Goal: Task Accomplishment & Management: Use online tool/utility

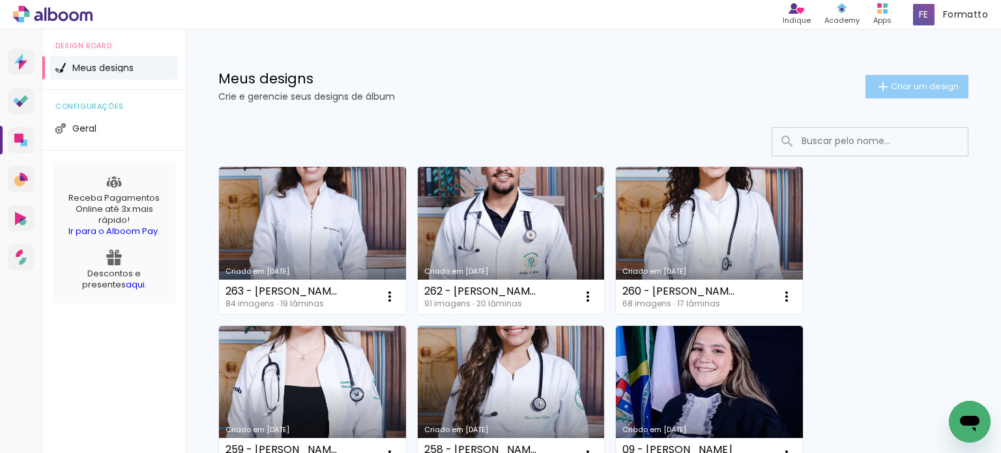
click at [891, 85] on span "Criar um design" at bounding box center [925, 86] width 68 height 8
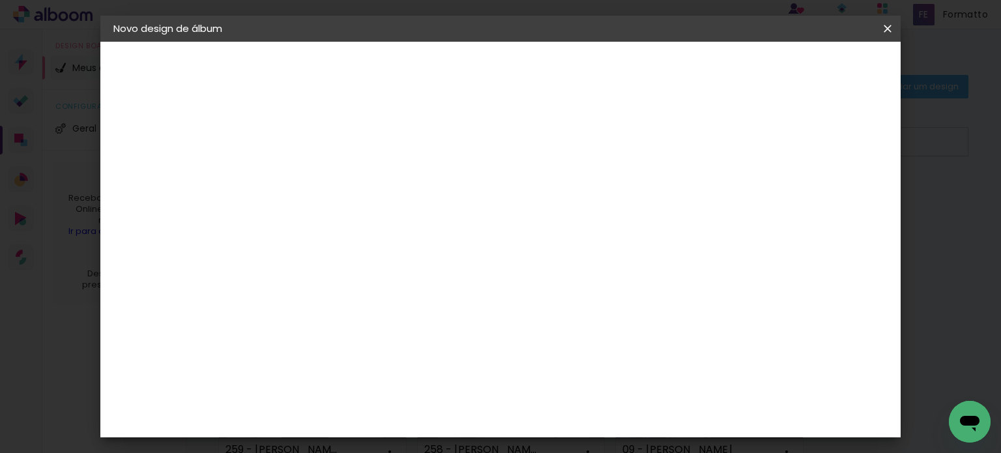
click at [326, 180] on input at bounding box center [326, 175] width 0 height 20
click at [326, 184] on input at bounding box center [326, 175] width 0 height 20
type input "265 - [PERSON_NAME]"
type paper-input "265 - [PERSON_NAME]"
click at [460, 75] on paper-button "Avançar" at bounding box center [428, 69] width 64 height 22
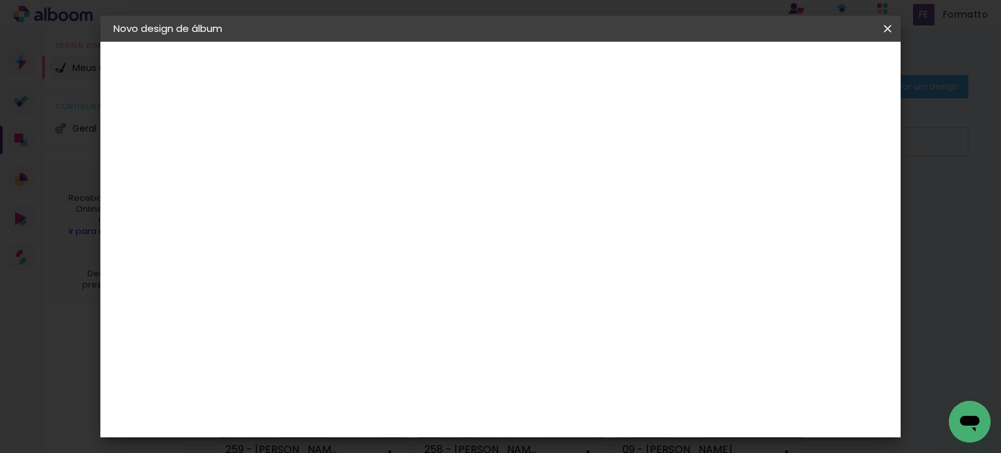
scroll to position [521, 0]
click at [358, 280] on div "Canaan Álbuns" at bounding box center [337, 290] width 40 height 21
click at [0, 0] on slot "Avançar" at bounding box center [0, 0] width 0 height 0
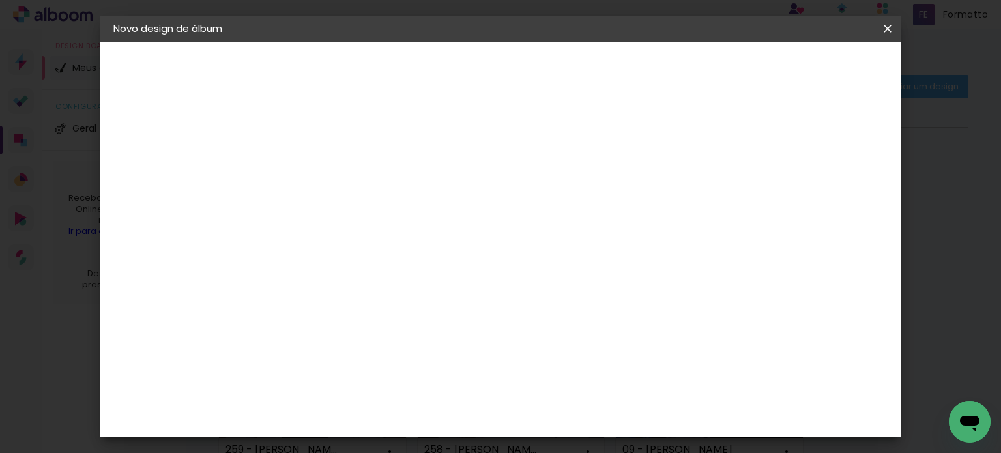
click at [0, 0] on slot "Avançar" at bounding box center [0, 0] width 0 height 0
click at [595, 61] on paper-button "Iniciar design" at bounding box center [563, 73] width 63 height 31
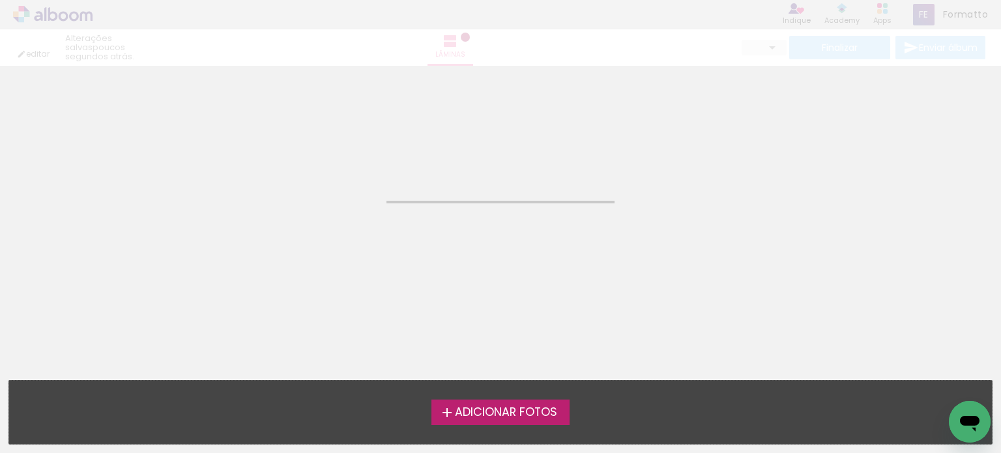
click at [491, 416] on span "Adicionar Fotos" at bounding box center [506, 413] width 102 height 12
click at [0, 0] on input "file" at bounding box center [0, 0] width 0 height 0
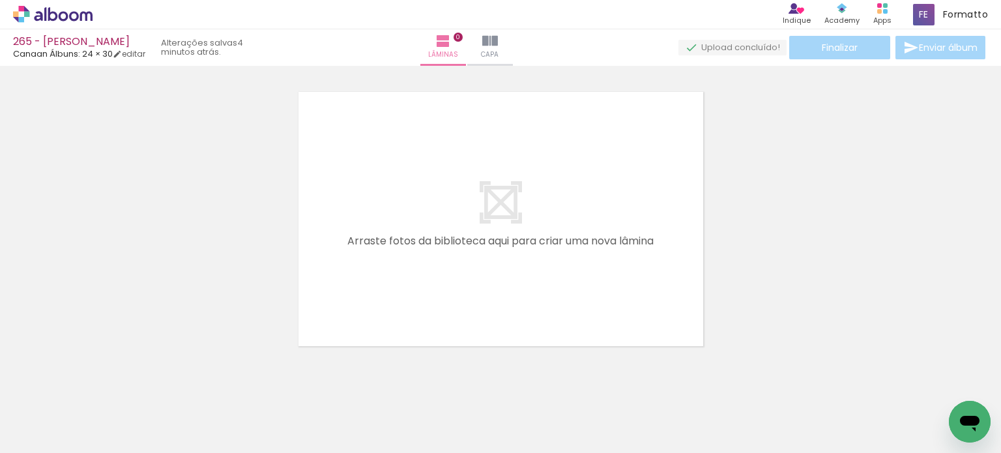
click at [39, 442] on span "Adicionar Fotos" at bounding box center [46, 435] width 39 height 14
click at [0, 0] on input "file" at bounding box center [0, 0] width 0 height 0
drag, startPoint x: 399, startPoint y: 412, endPoint x: 415, endPoint y: 391, distance: 26.6
click at [503, 299] on quentale-workspace at bounding box center [500, 226] width 1001 height 453
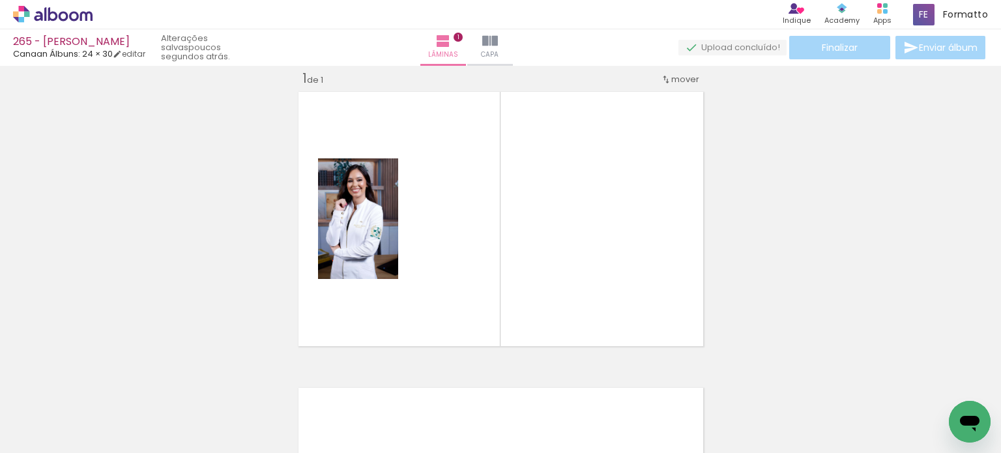
scroll to position [16, 0]
click at [72, 411] on iron-icon at bounding box center [66, 413] width 10 height 10
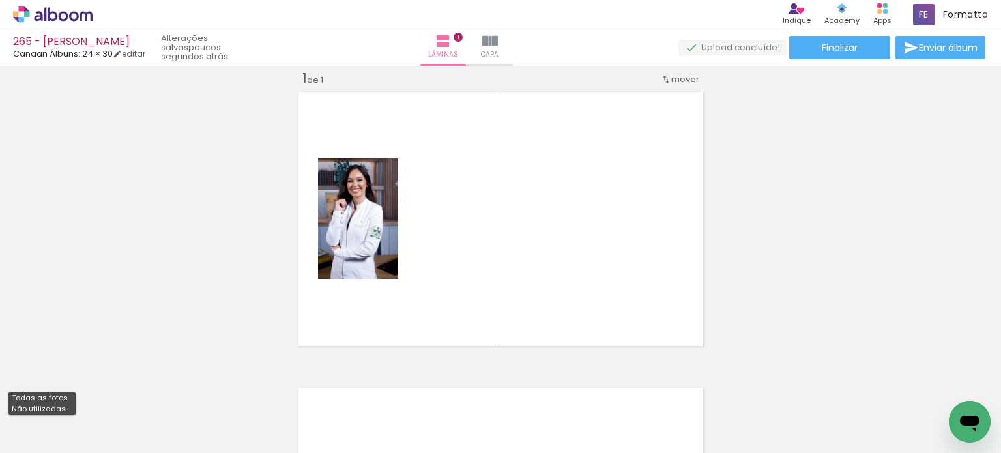
click at [68, 404] on paper-item "Não utilizadas" at bounding box center [41, 408] width 67 height 11
type input "Não utilizadas"
drag, startPoint x: 500, startPoint y: 372, endPoint x: 504, endPoint y: 318, distance: 54.2
click at [491, 290] on quentale-workspace at bounding box center [500, 226] width 1001 height 453
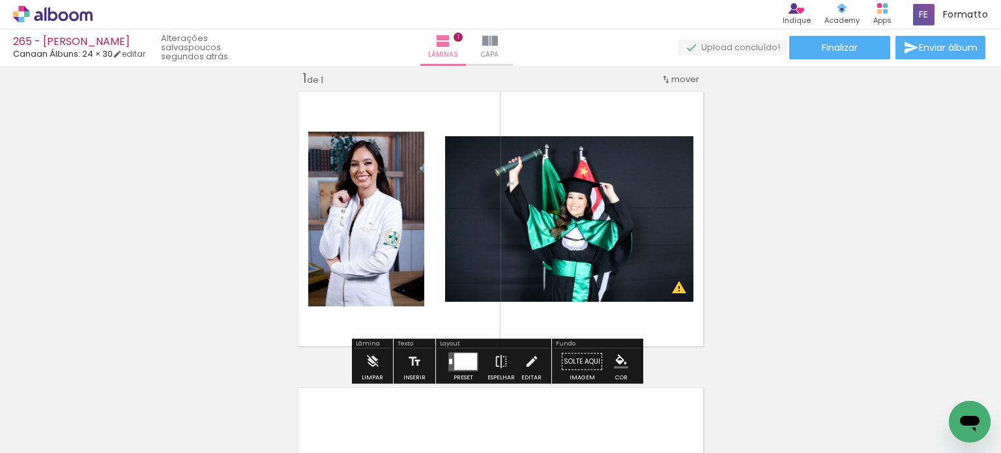
scroll to position [0, 11367]
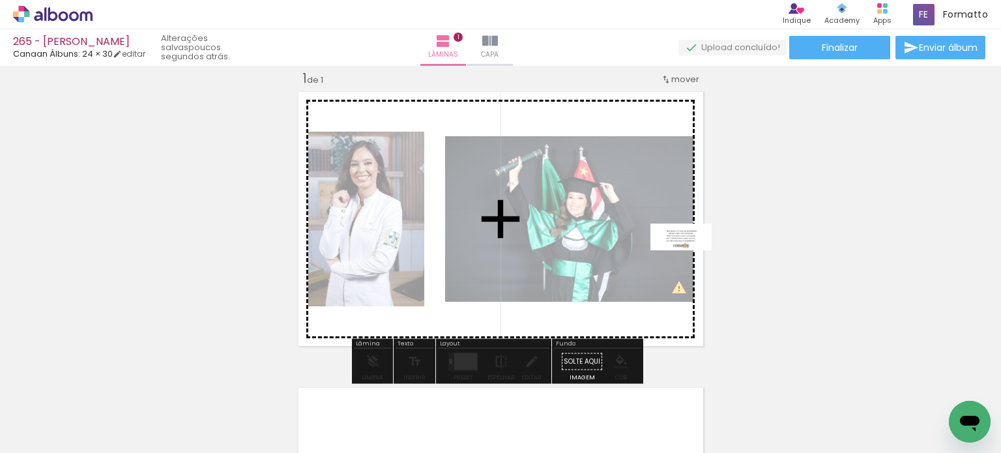
drag, startPoint x: 927, startPoint y: 403, endPoint x: 623, endPoint y: 221, distance: 353.8
click at [625, 221] on quentale-workspace at bounding box center [500, 226] width 1001 height 453
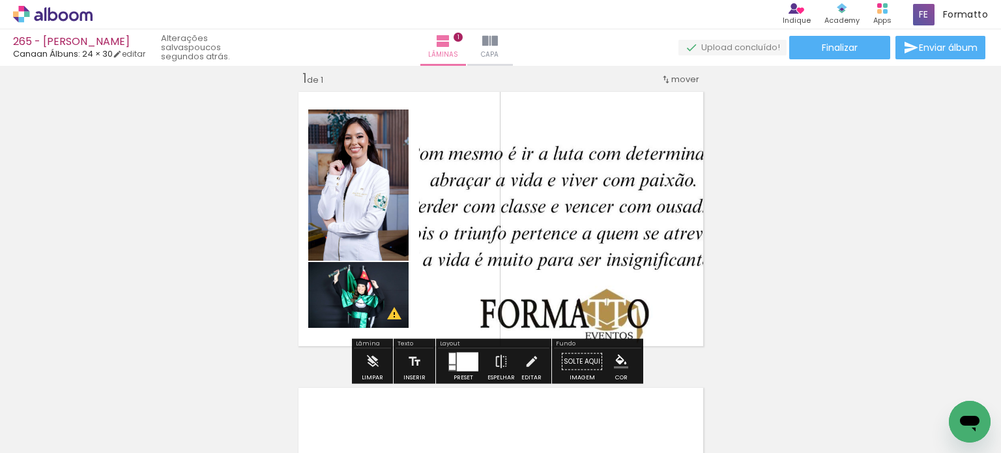
scroll to position [0, 11295]
click at [468, 356] on div at bounding box center [467, 361] width 21 height 19
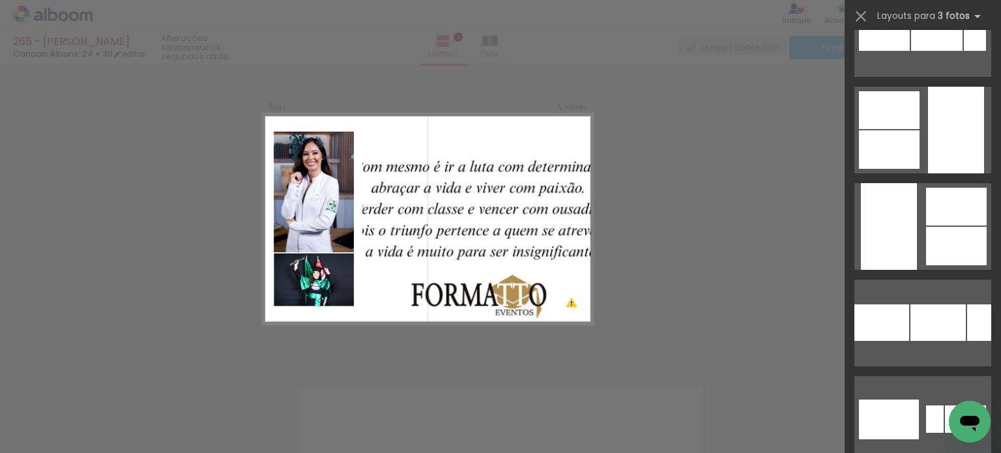
scroll to position [2866, 0]
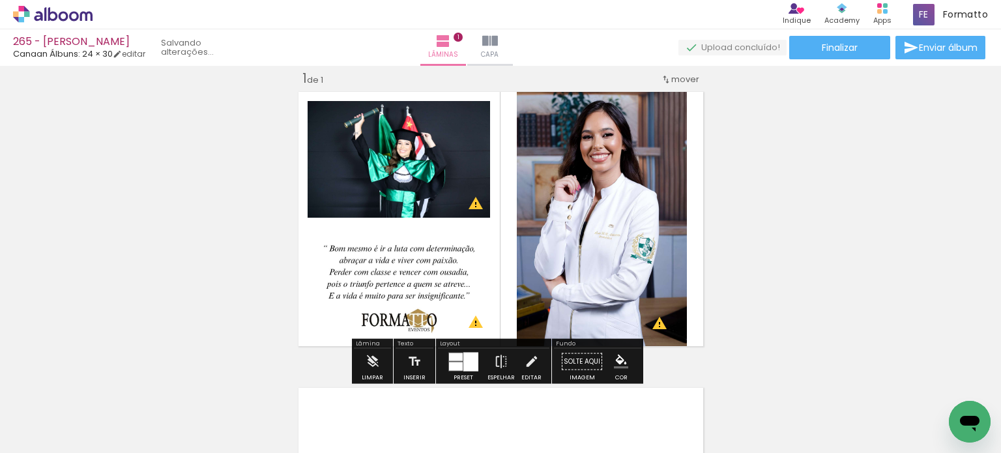
click at [778, 198] on div "Inserir lâmina 1 de 1 O Designbox precisará aumentar a sua imagem em 176% para …" at bounding box center [500, 350] width 1001 height 592
click at [713, 175] on div "Inserir lâmina 1 de 1 O Designbox precisará aumentar a sua imagem em 176% para …" at bounding box center [500, 350] width 1001 height 592
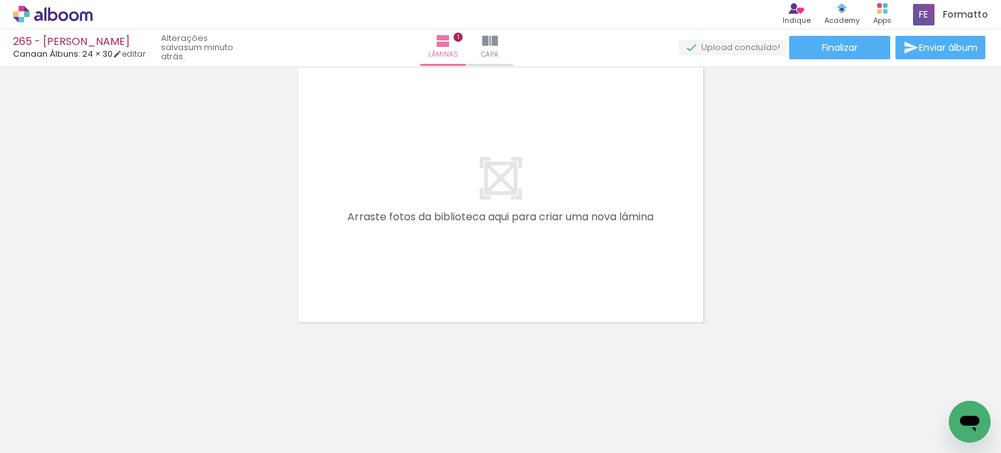
scroll to position [0, 10631]
drag, startPoint x: 165, startPoint y: 411, endPoint x: 276, endPoint y: 329, distance: 138.4
click at [318, 280] on quentale-workspace at bounding box center [500, 226] width 1001 height 453
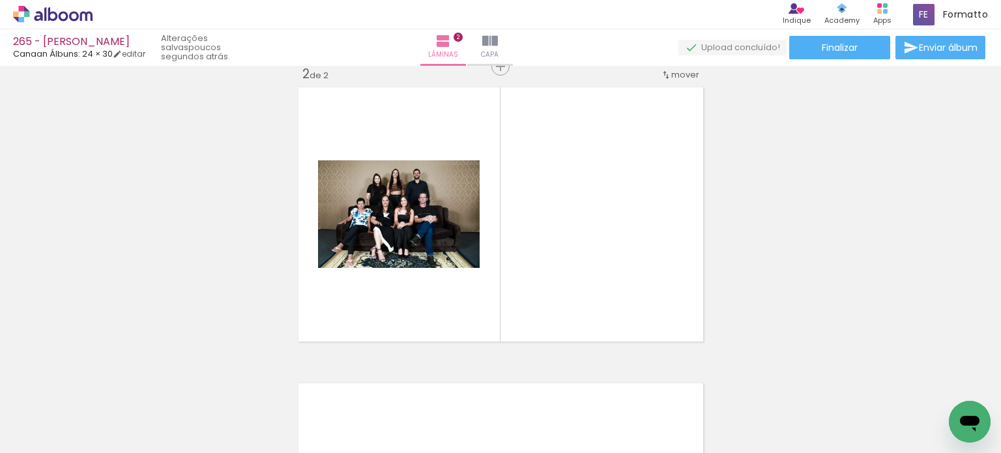
scroll to position [312, 0]
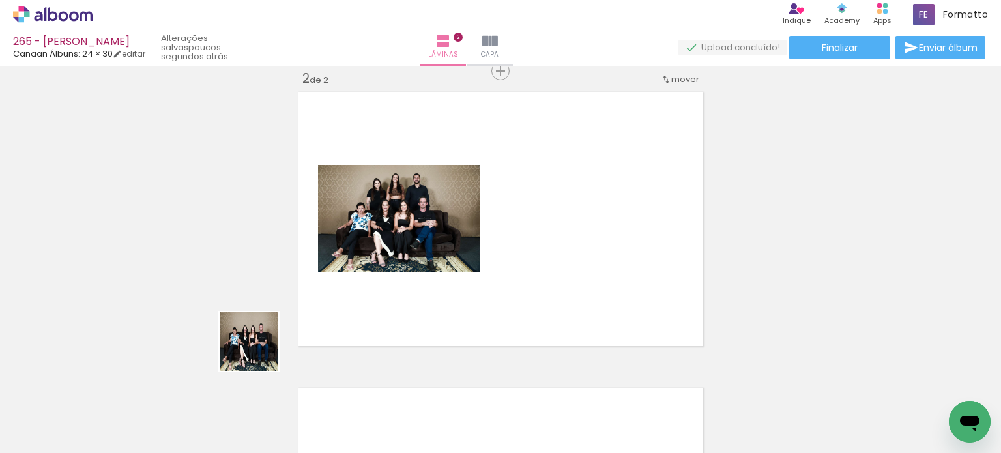
drag, startPoint x: 232, startPoint y: 365, endPoint x: 287, endPoint y: 369, distance: 54.9
click at [321, 315] on quentale-workspace at bounding box center [500, 226] width 1001 height 453
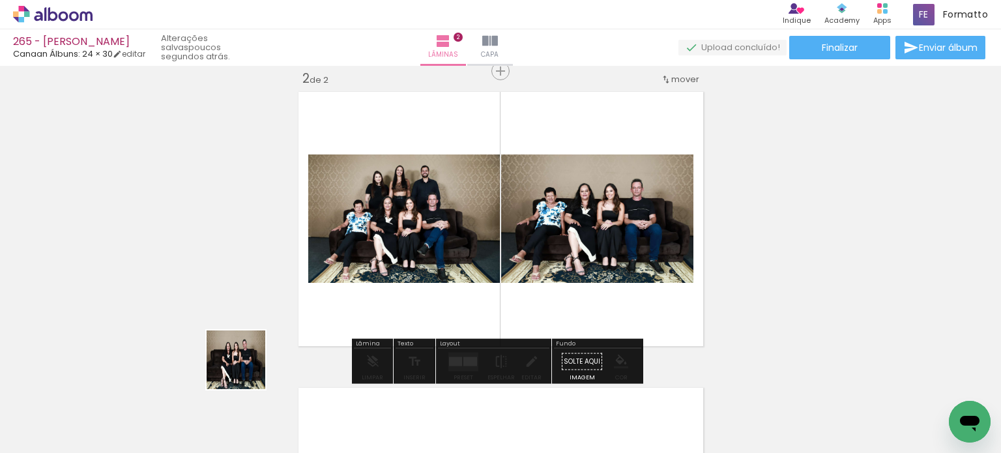
drag, startPoint x: 171, startPoint y: 417, endPoint x: 301, endPoint y: 347, distance: 147.5
click at [334, 295] on quentale-workspace at bounding box center [500, 226] width 1001 height 453
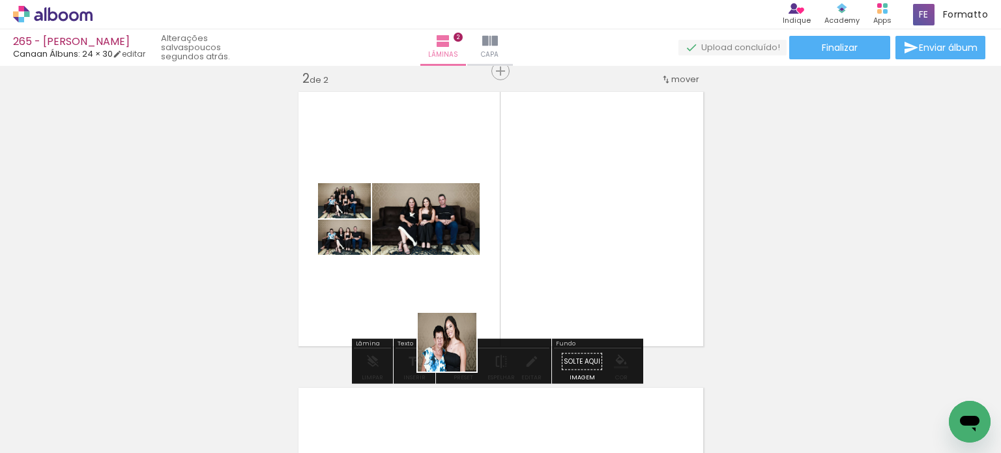
drag, startPoint x: 451, startPoint y: 378, endPoint x: 478, endPoint y: 295, distance: 87.1
click at [479, 294] on quentale-workspace at bounding box center [500, 226] width 1001 height 453
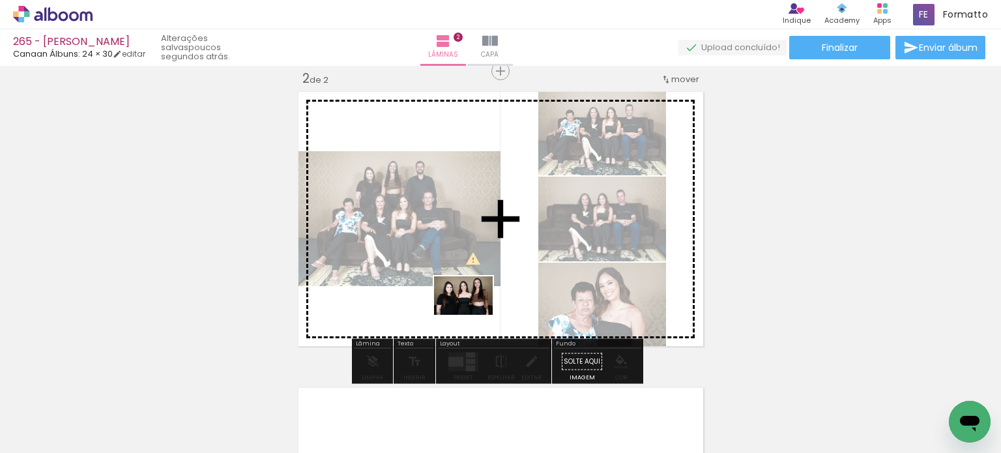
drag, startPoint x: 459, startPoint y: 412, endPoint x: 473, endPoint y: 313, distance: 100.6
click at [473, 313] on quentale-workspace at bounding box center [500, 226] width 1001 height 453
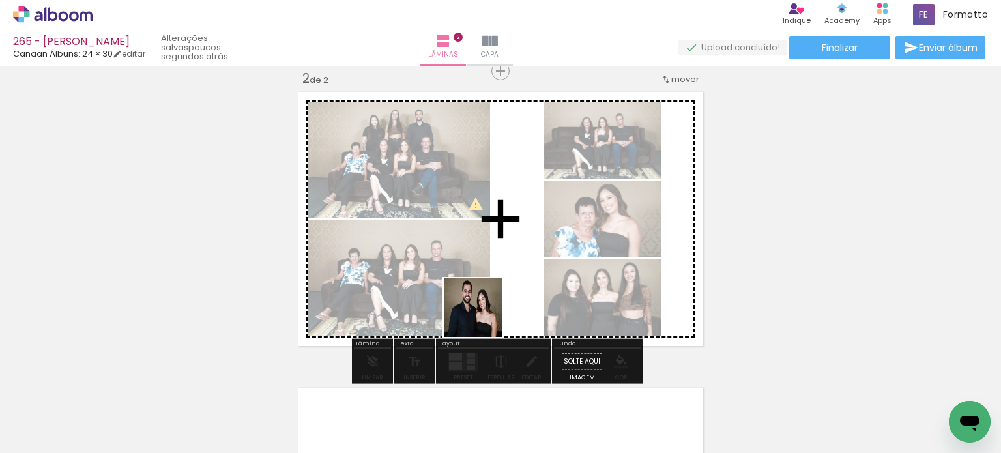
drag, startPoint x: 466, startPoint y: 407, endPoint x: 491, endPoint y: 322, distance: 88.2
click at [487, 300] on quentale-workspace at bounding box center [500, 226] width 1001 height 453
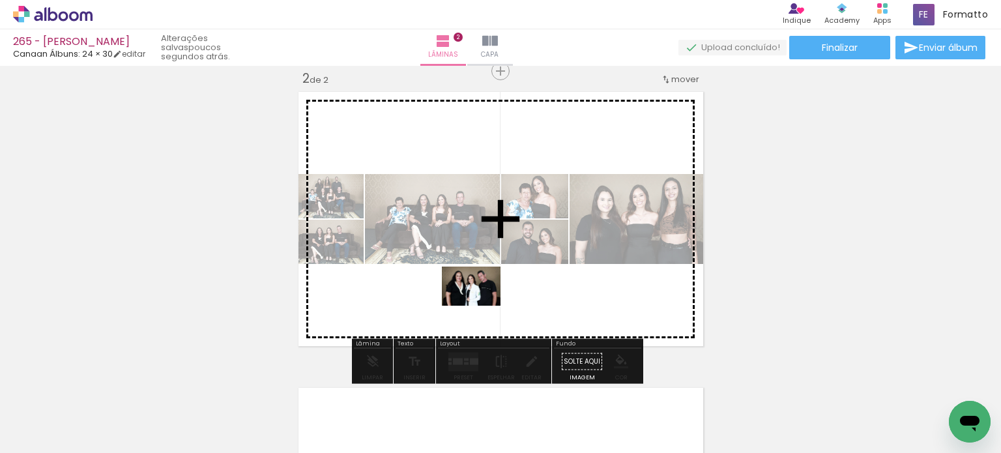
drag, startPoint x: 463, startPoint y: 399, endPoint x: 481, endPoint y: 306, distance: 94.8
click at [481, 306] on quentale-workspace at bounding box center [500, 226] width 1001 height 453
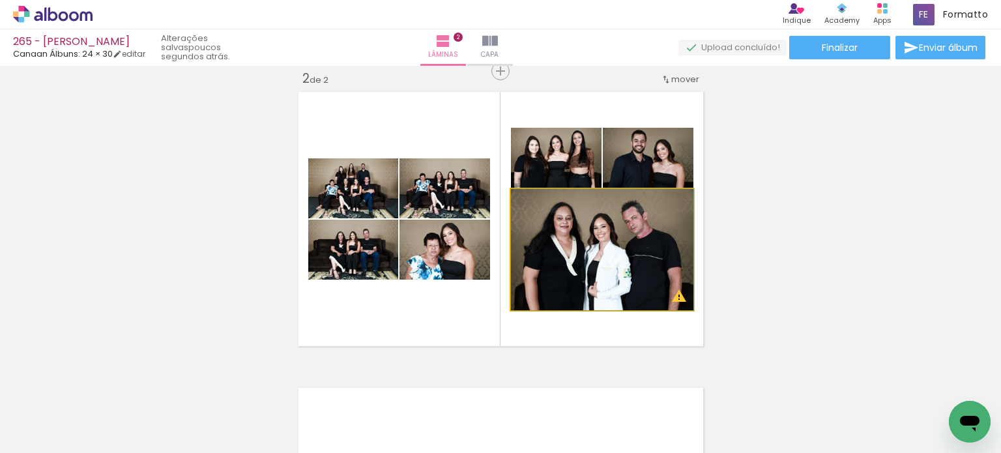
drag, startPoint x: 551, startPoint y: 263, endPoint x: 565, endPoint y: 270, distance: 16.3
drag, startPoint x: 619, startPoint y: 268, endPoint x: 615, endPoint y: 234, distance: 34.1
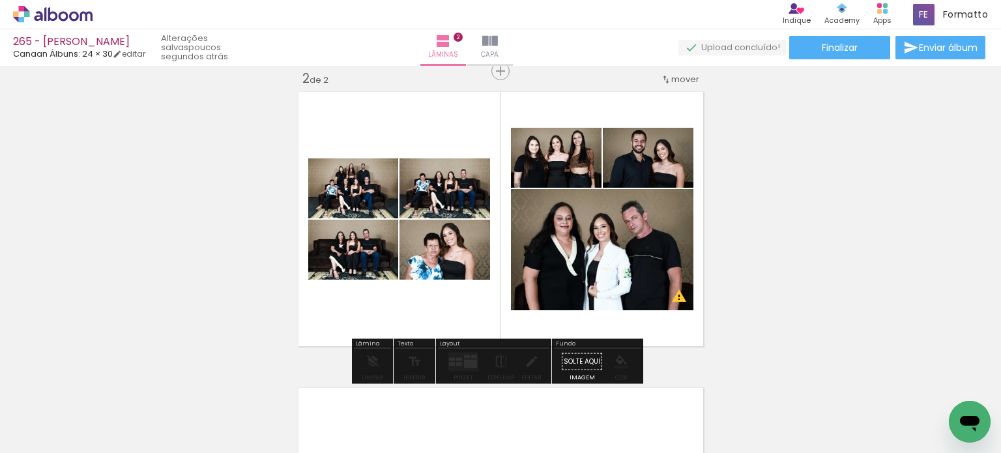
drag, startPoint x: 644, startPoint y: 163, endPoint x: 651, endPoint y: 167, distance: 8.2
click at [779, 182] on div "Inserir lâmina 1 de 2 Inserir lâmina 2 de 2 O Designbox precisará aumentar a su…" at bounding box center [500, 202] width 1001 height 888
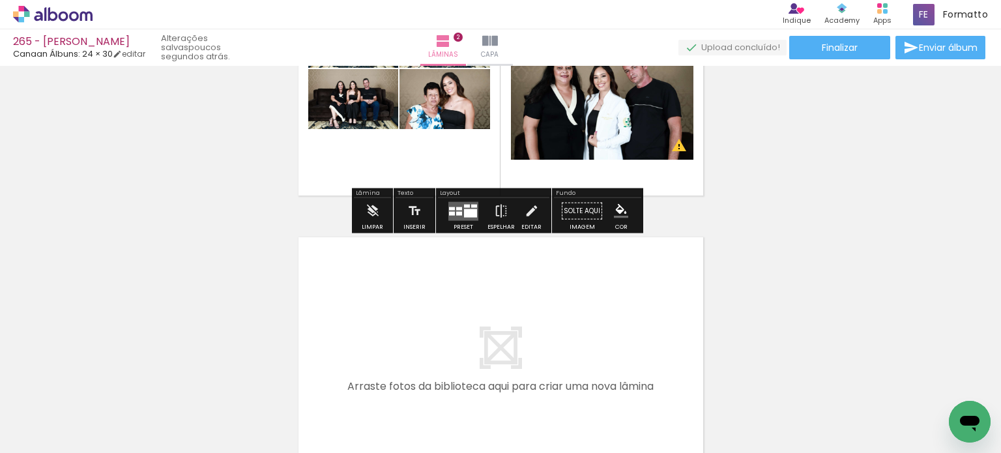
scroll to position [632, 0]
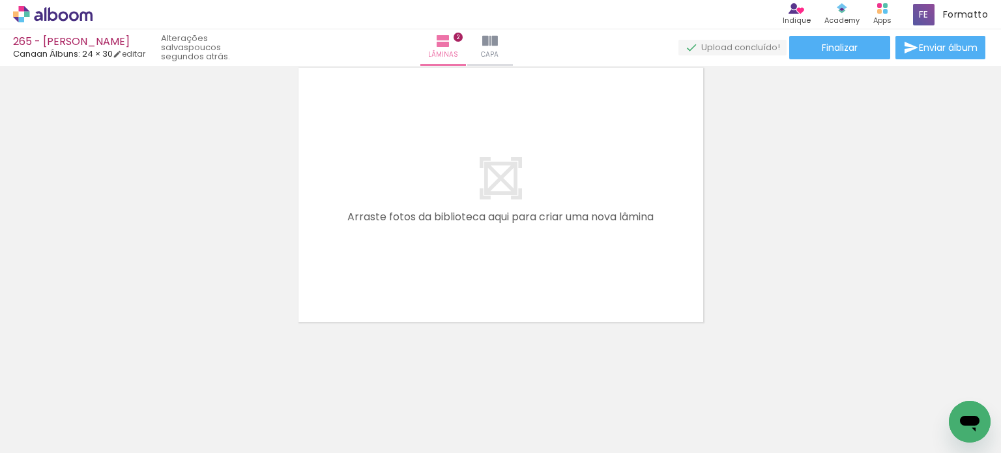
scroll to position [0, 5272]
drag, startPoint x: 483, startPoint y: 416, endPoint x: 487, endPoint y: 309, distance: 107.6
click at [483, 273] on quentale-workspace at bounding box center [500, 226] width 1001 height 453
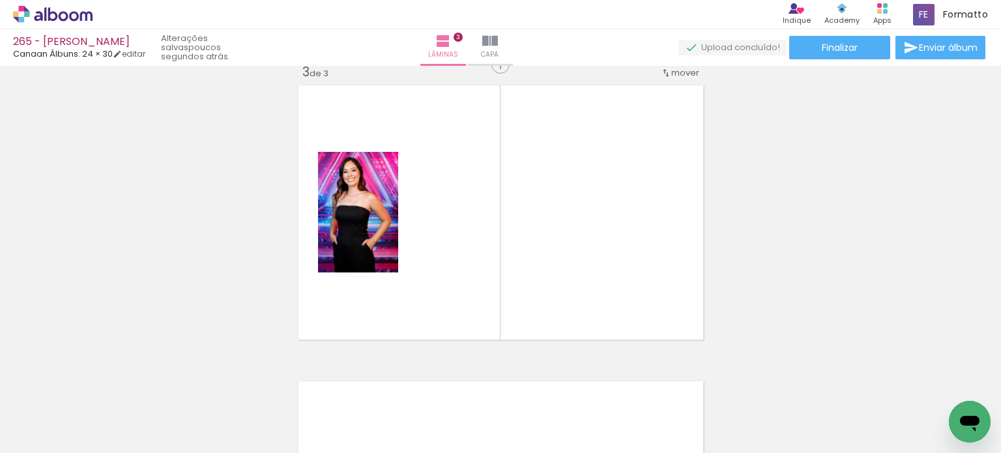
scroll to position [608, 0]
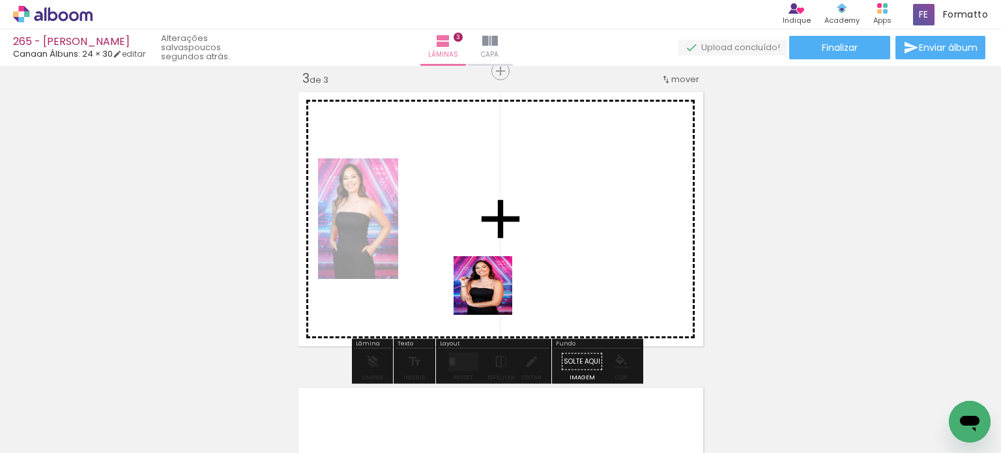
drag, startPoint x: 493, startPoint y: 317, endPoint x: 504, endPoint y: 333, distance: 19.2
click at [494, 276] on quentale-workspace at bounding box center [500, 226] width 1001 height 453
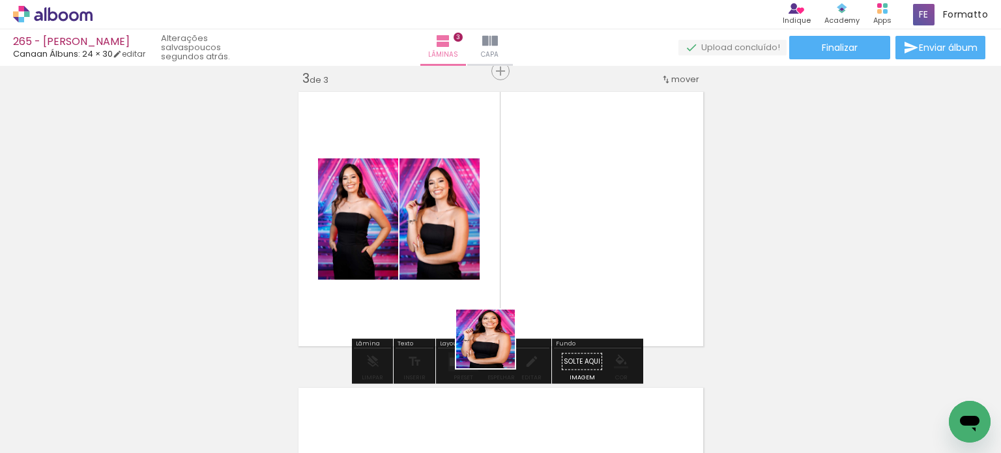
drag, startPoint x: 482, startPoint y: 399, endPoint x: 518, endPoint y: 369, distance: 46.7
click at [504, 285] on quentale-workspace at bounding box center [500, 226] width 1001 height 453
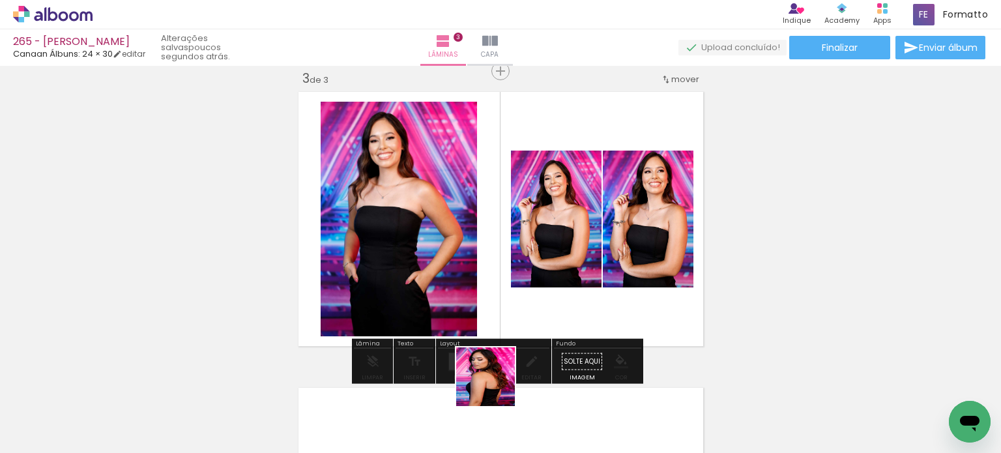
drag, startPoint x: 493, startPoint y: 407, endPoint x: 517, endPoint y: 282, distance: 127.3
click at [515, 281] on quentale-workspace at bounding box center [500, 226] width 1001 height 453
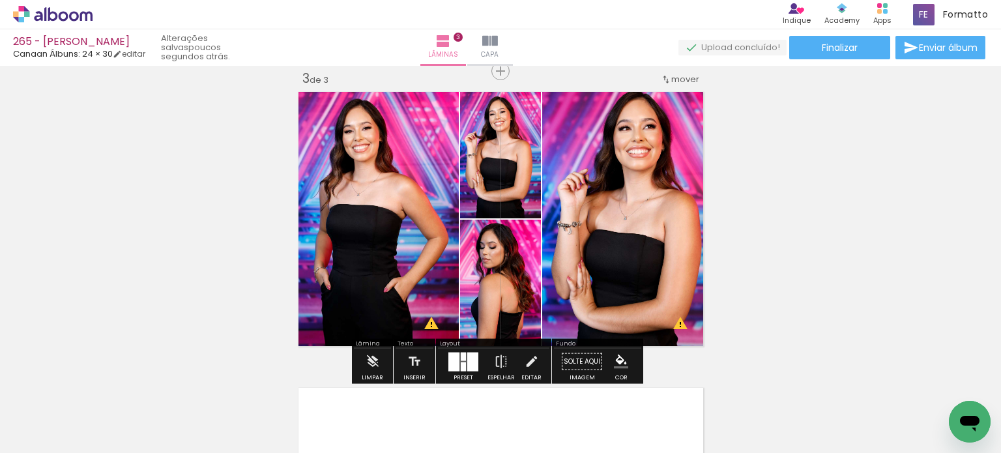
click at [467, 362] on div at bounding box center [472, 361] width 11 height 19
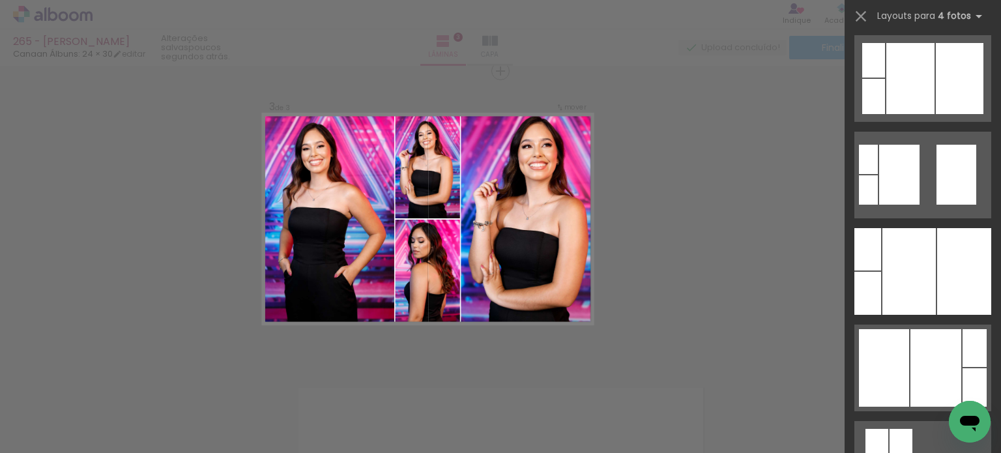
scroll to position [586, 0]
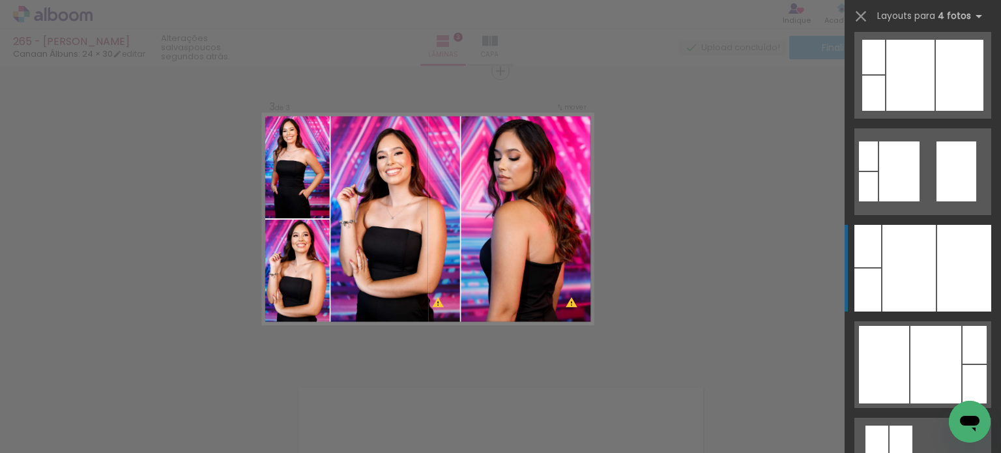
click at [975, 276] on div at bounding box center [964, 268] width 54 height 87
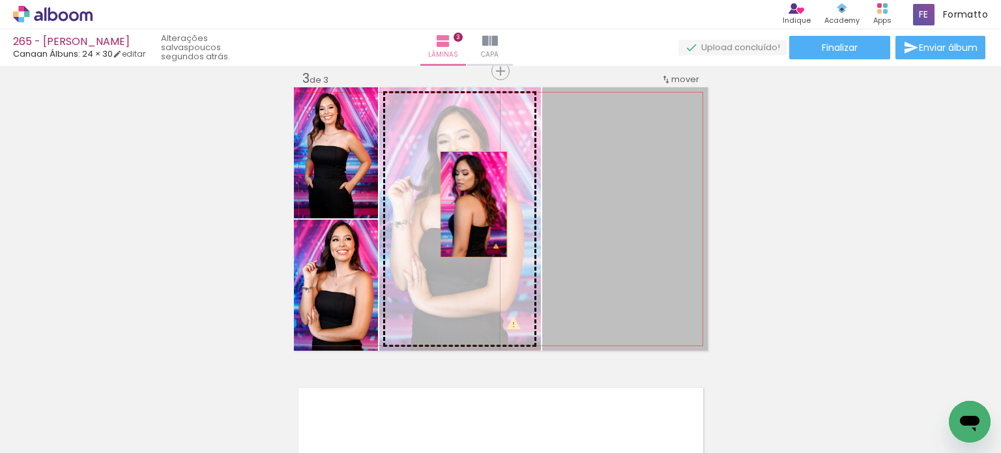
drag, startPoint x: 654, startPoint y: 231, endPoint x: 441, endPoint y: 199, distance: 215.5
click at [0, 0] on slot at bounding box center [0, 0] width 0 height 0
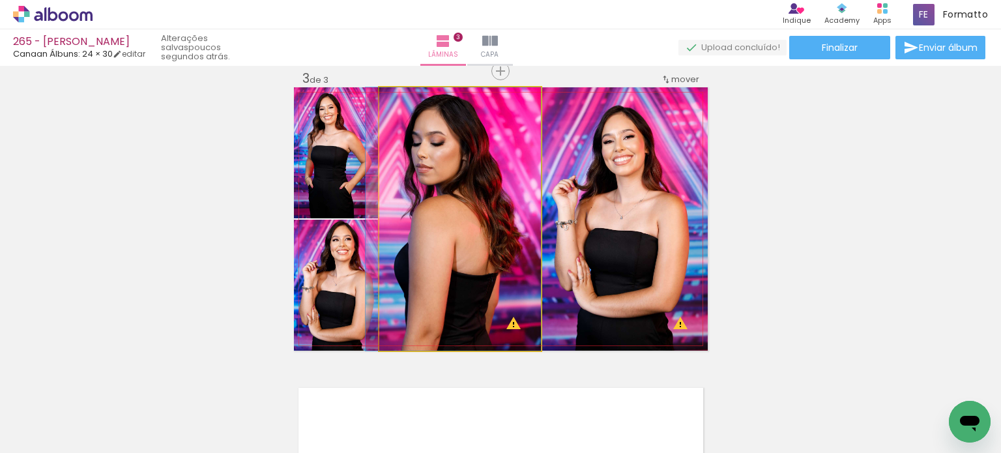
drag, startPoint x: 459, startPoint y: 205, endPoint x: 440, endPoint y: 205, distance: 18.3
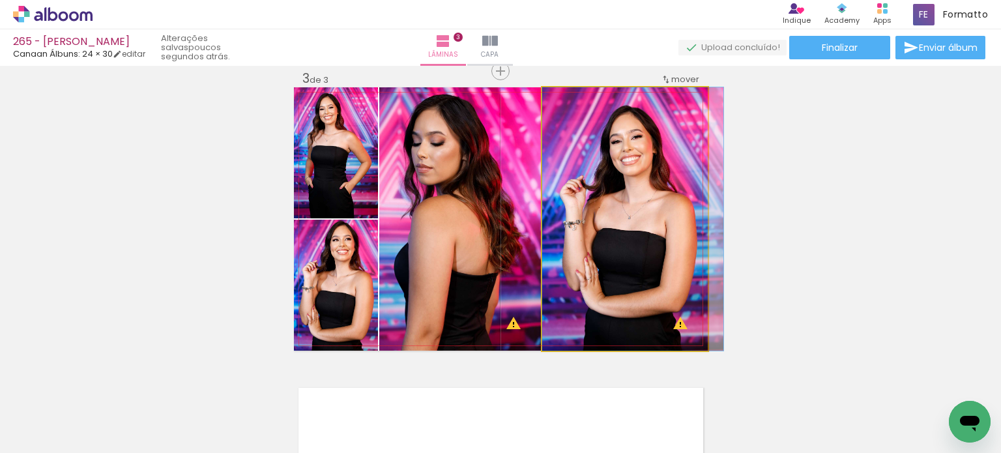
drag, startPoint x: 590, startPoint y: 213, endPoint x: 603, endPoint y: 216, distance: 13.3
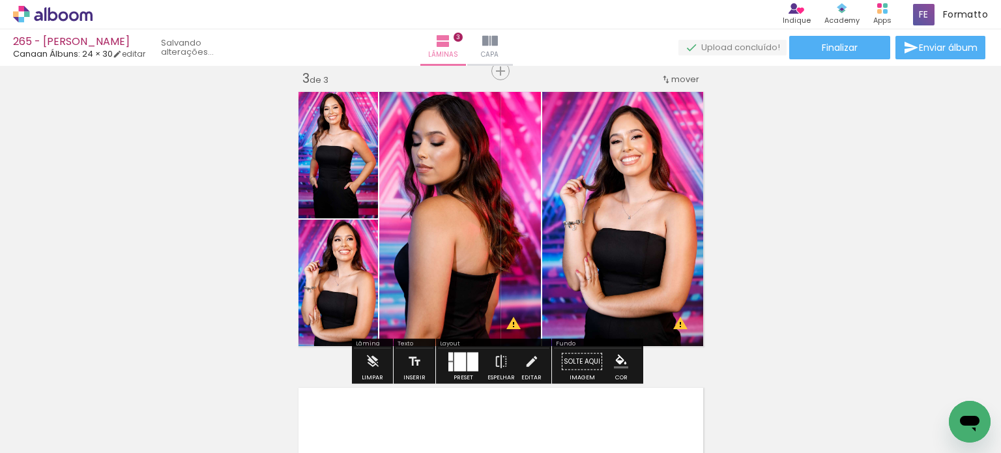
drag, startPoint x: 729, startPoint y: 192, endPoint x: 734, endPoint y: 187, distance: 7.4
click at [734, 187] on div "Inserir lâmina 1 de 3 Inserir lâmina 2 de 3 Inserir lâmina 3 de 3 O Designbox p…" at bounding box center [500, 55] width 1001 height 1184
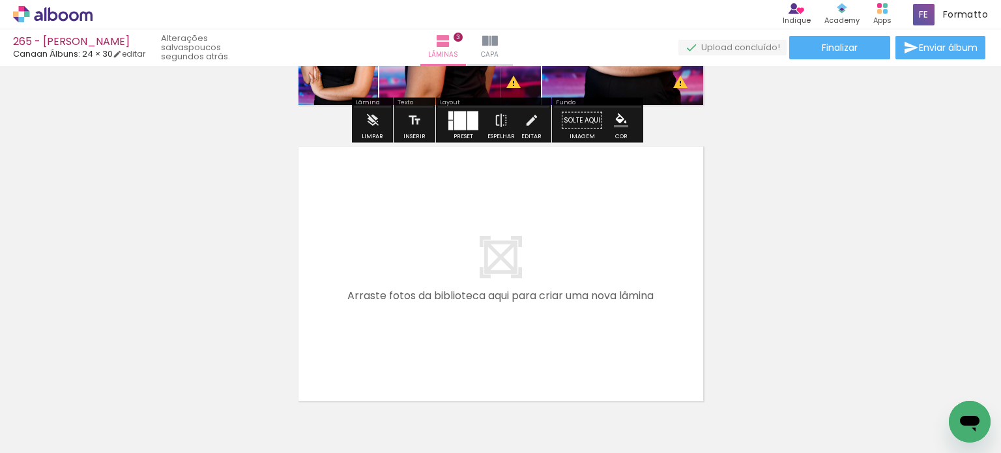
scroll to position [868, 0]
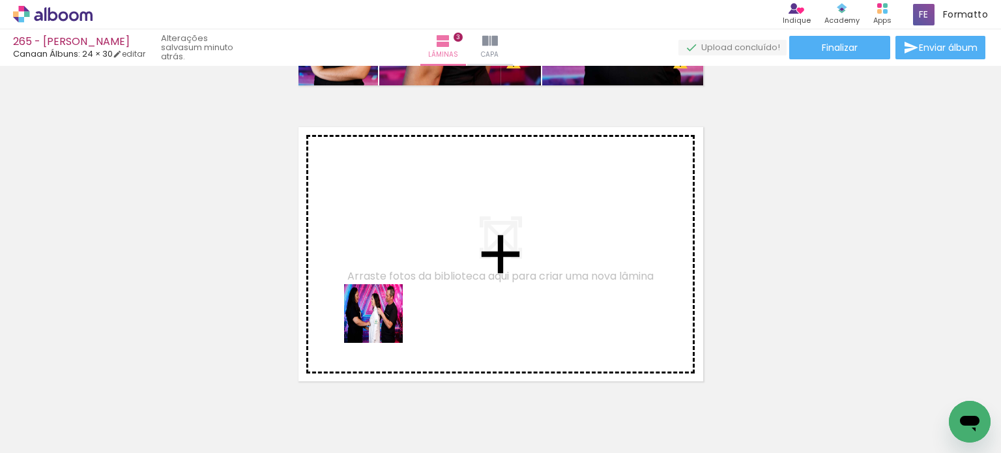
drag, startPoint x: 369, startPoint y: 410, endPoint x: 388, endPoint y: 298, distance: 113.0
click at [388, 298] on quentale-workspace at bounding box center [500, 226] width 1001 height 453
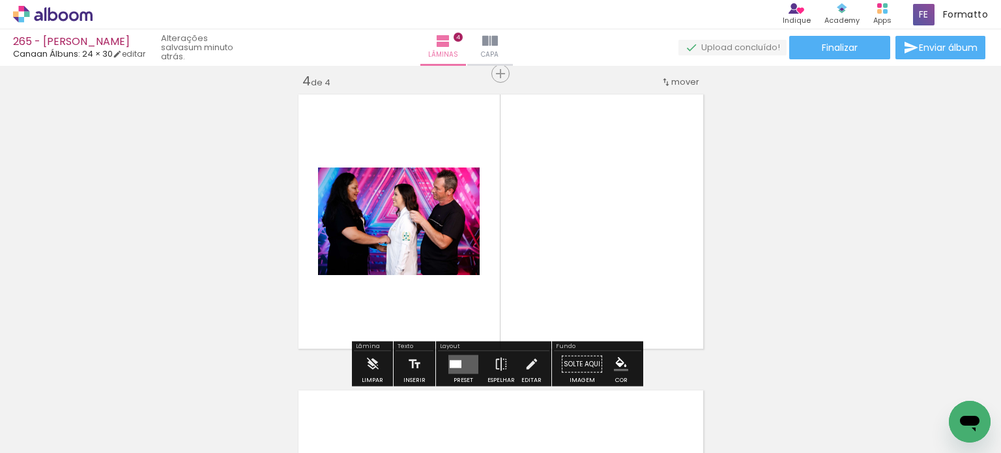
scroll to position [904, 0]
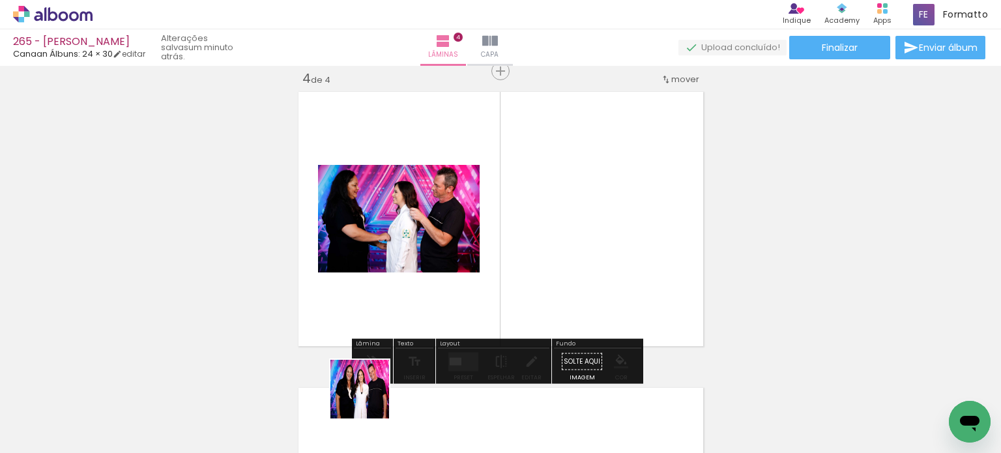
drag, startPoint x: 369, startPoint y: 399, endPoint x: 381, endPoint y: 333, distance: 66.8
click at [385, 303] on quentale-workspace at bounding box center [500, 226] width 1001 height 453
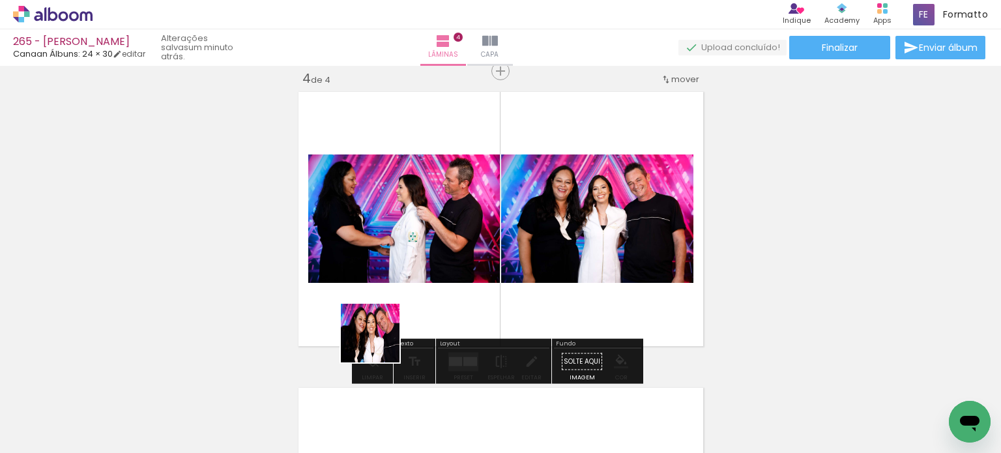
drag, startPoint x: 375, startPoint y: 367, endPoint x: 383, endPoint y: 354, distance: 15.2
click at [383, 314] on quentale-workspace at bounding box center [500, 226] width 1001 height 453
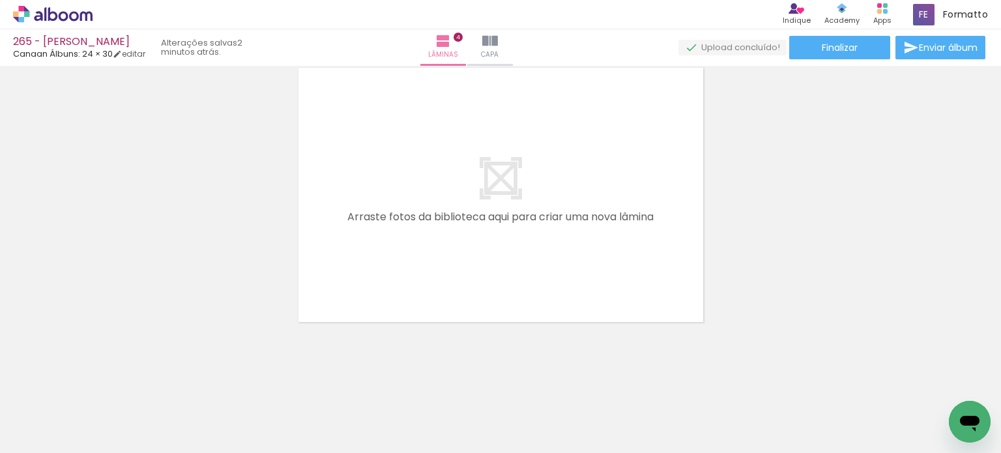
scroll to position [0, 4764]
drag, startPoint x: 257, startPoint y: 418, endPoint x: 328, endPoint y: 357, distance: 93.3
click at [345, 302] on quentale-workspace at bounding box center [500, 226] width 1001 height 453
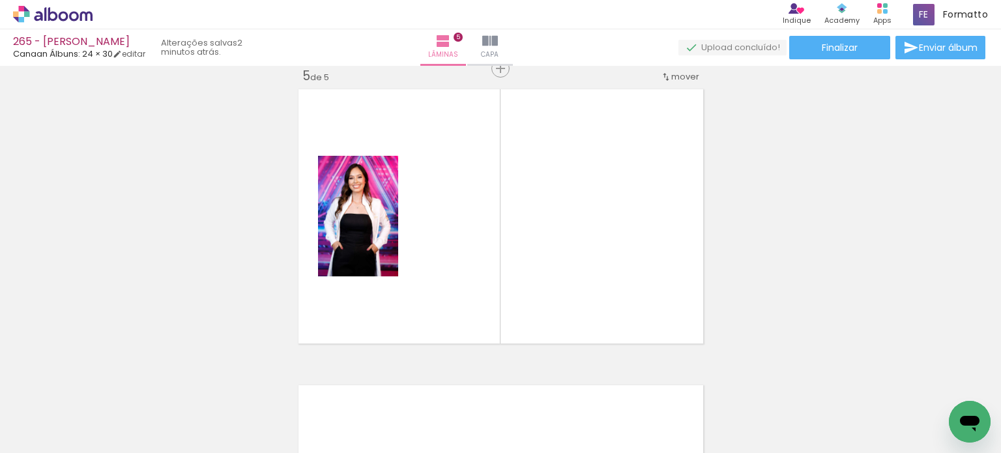
scroll to position [1199, 0]
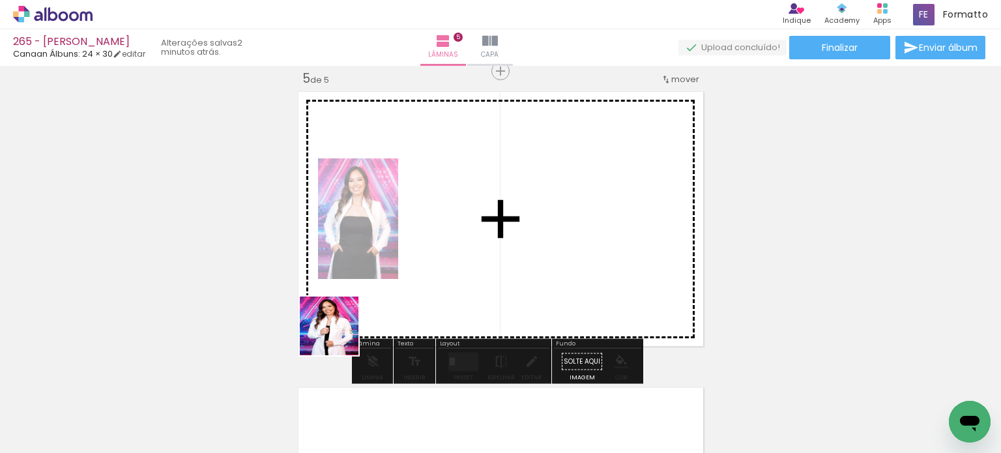
drag, startPoint x: 322, startPoint y: 355, endPoint x: 316, endPoint y: 368, distance: 14.6
click at [354, 311] on quentale-workspace at bounding box center [500, 226] width 1001 height 453
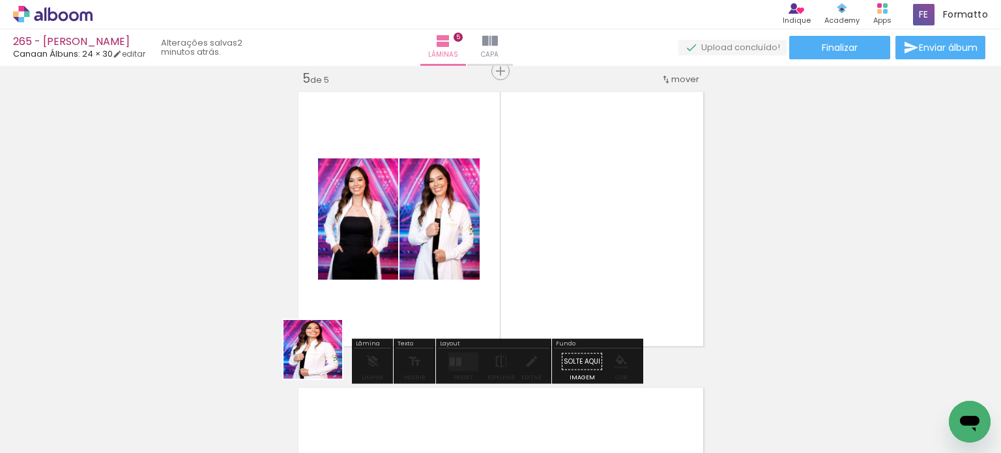
drag, startPoint x: 322, startPoint y: 359, endPoint x: 330, endPoint y: 351, distance: 10.6
click at [362, 313] on quentale-workspace at bounding box center [500, 226] width 1001 height 453
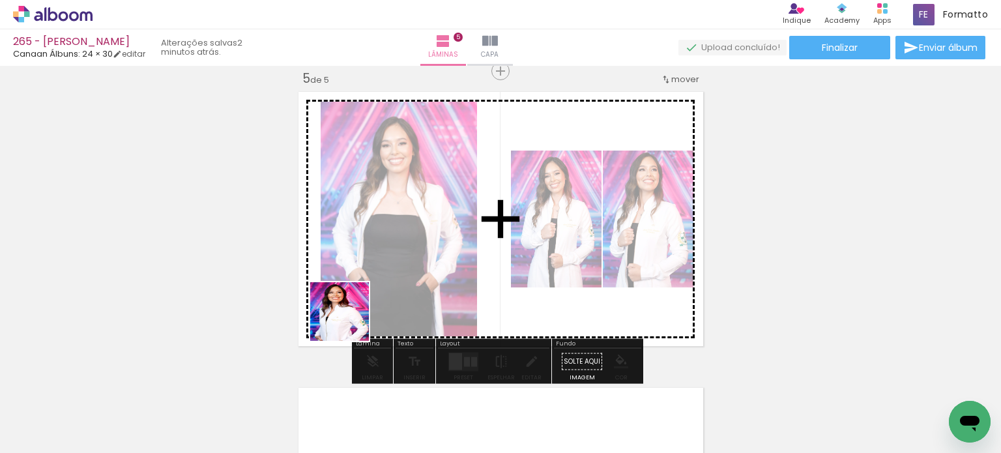
drag, startPoint x: 255, startPoint y: 407, endPoint x: 367, endPoint y: 299, distance: 155.7
click at [366, 300] on quentale-workspace at bounding box center [500, 226] width 1001 height 453
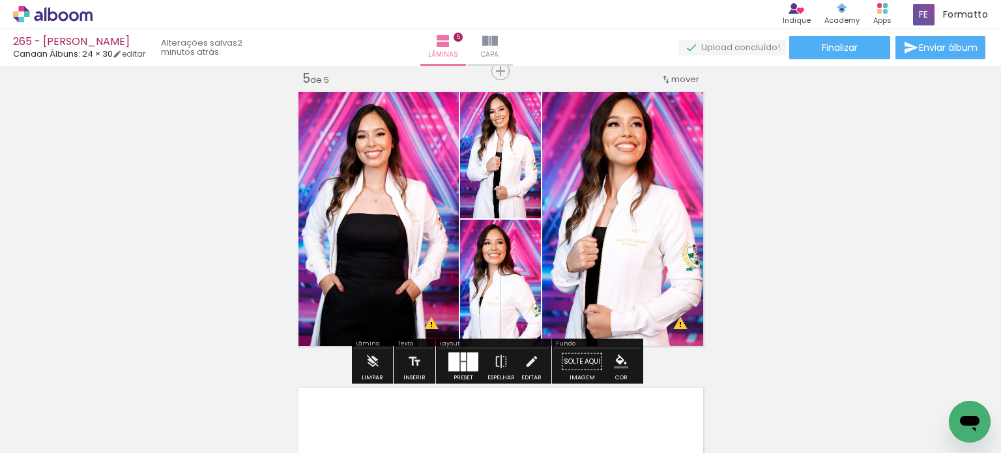
click at [462, 367] on div at bounding box center [463, 366] width 5 height 9
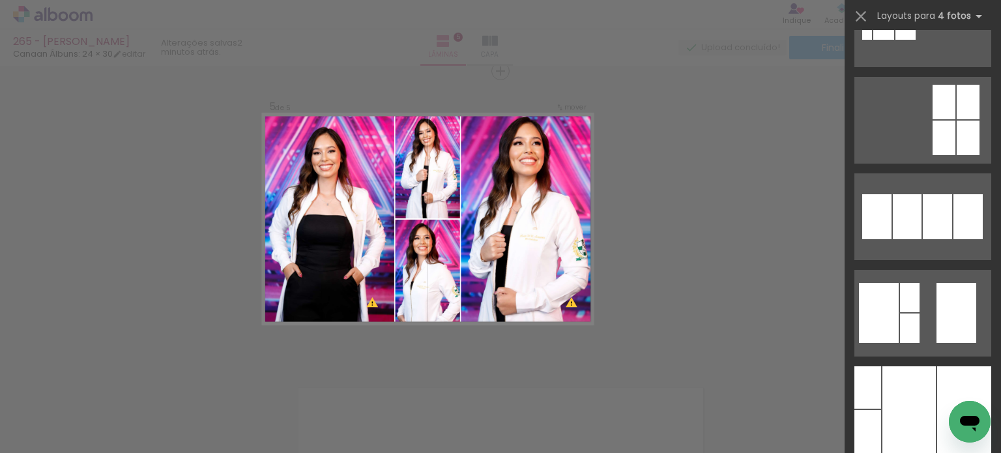
scroll to position [1889, 0]
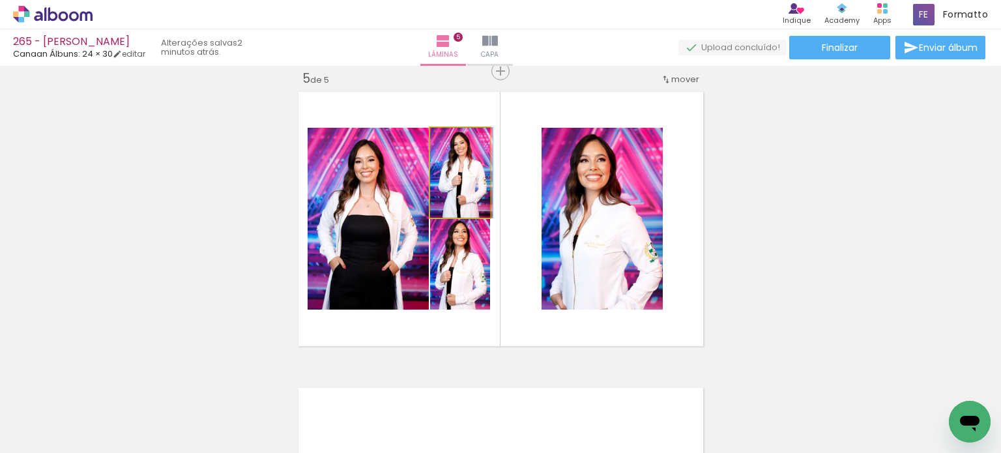
drag, startPoint x: 473, startPoint y: 202, endPoint x: 533, endPoint y: 229, distance: 65.6
click at [533, 229] on quentale-layouter at bounding box center [501, 218] width 414 height 263
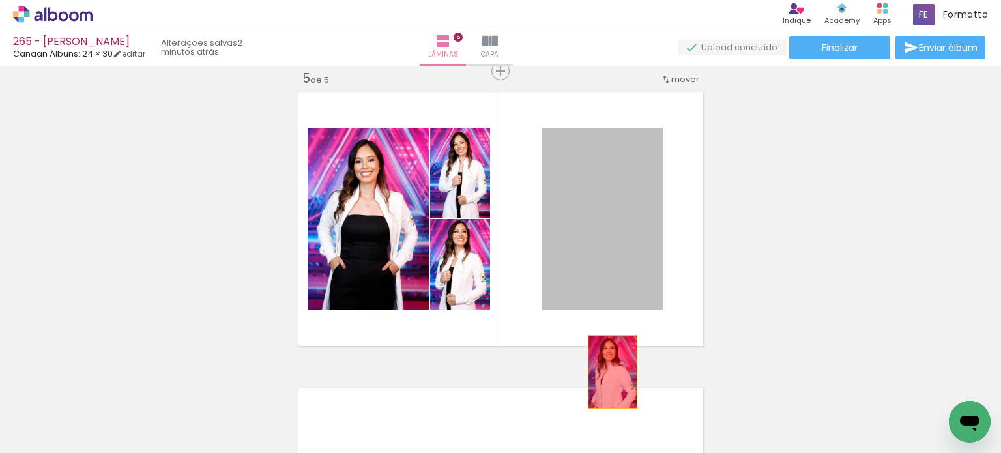
drag, startPoint x: 617, startPoint y: 218, endPoint x: 642, endPoint y: 308, distance: 93.2
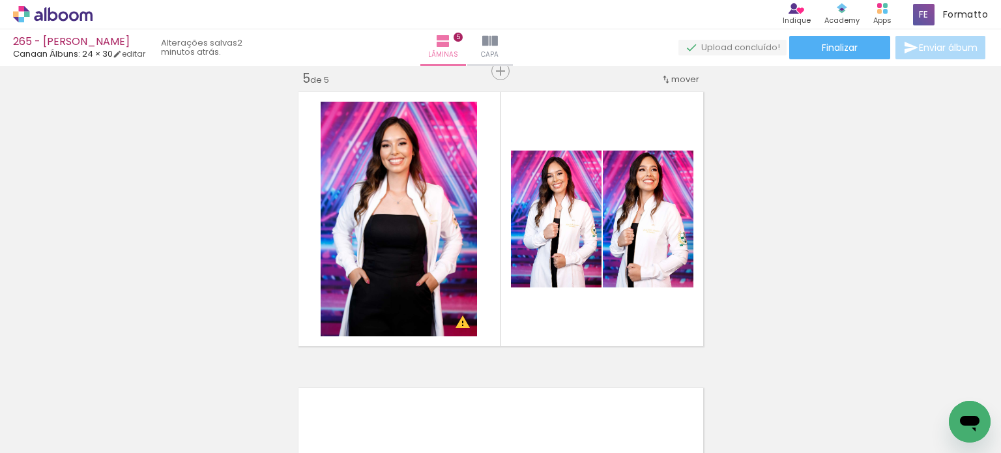
click at [953, 52] on span "Enviar álbum" at bounding box center [948, 47] width 59 height 9
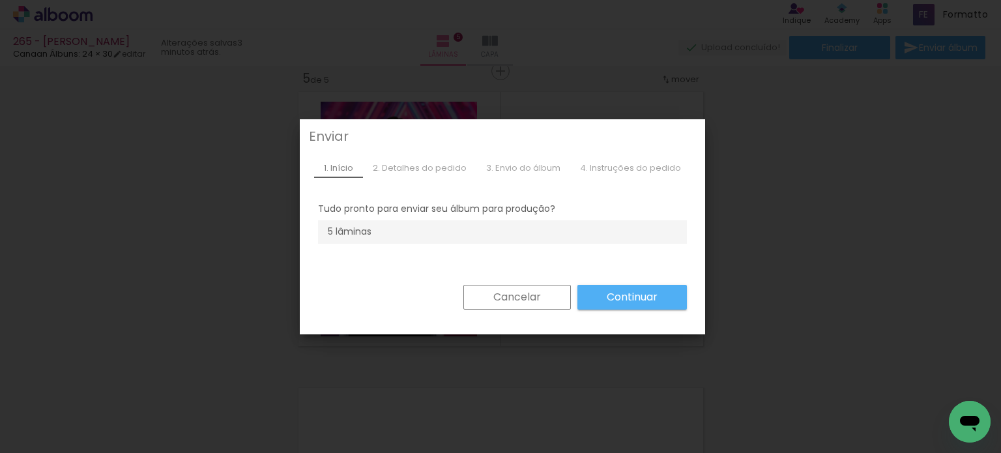
click at [777, 201] on iron-overlay-backdrop at bounding box center [500, 226] width 1001 height 453
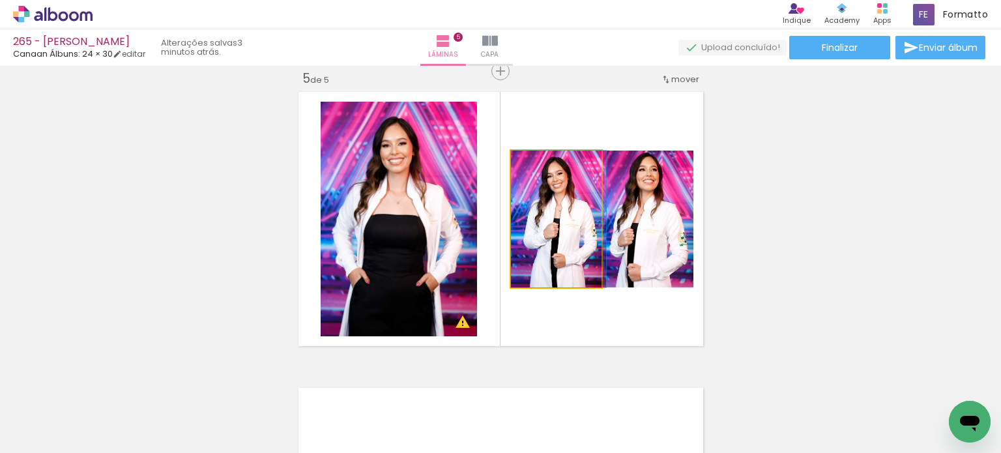
drag, startPoint x: 568, startPoint y: 236, endPoint x: 644, endPoint y: 237, distance: 76.2
drag, startPoint x: 576, startPoint y: 227, endPoint x: 620, endPoint y: 230, distance: 44.4
click at [0, 0] on slot at bounding box center [0, 0] width 0 height 0
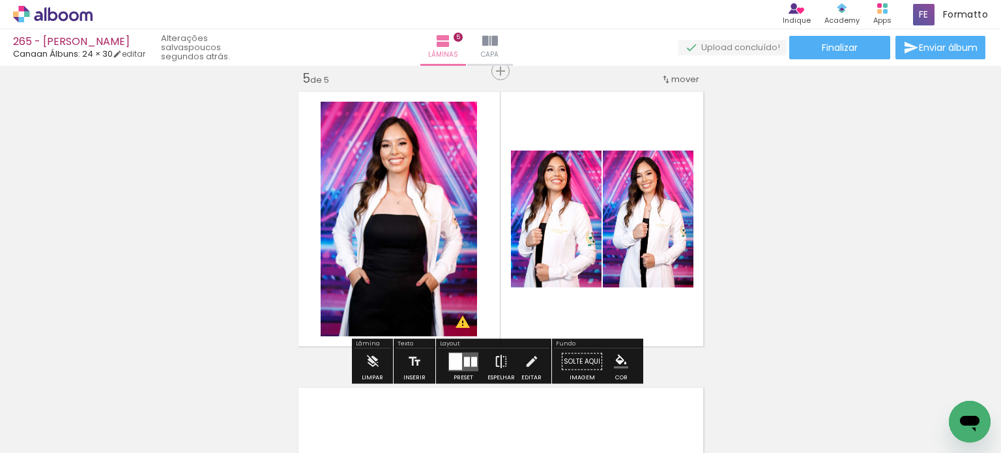
click at [498, 359] on iron-icon at bounding box center [501, 362] width 14 height 26
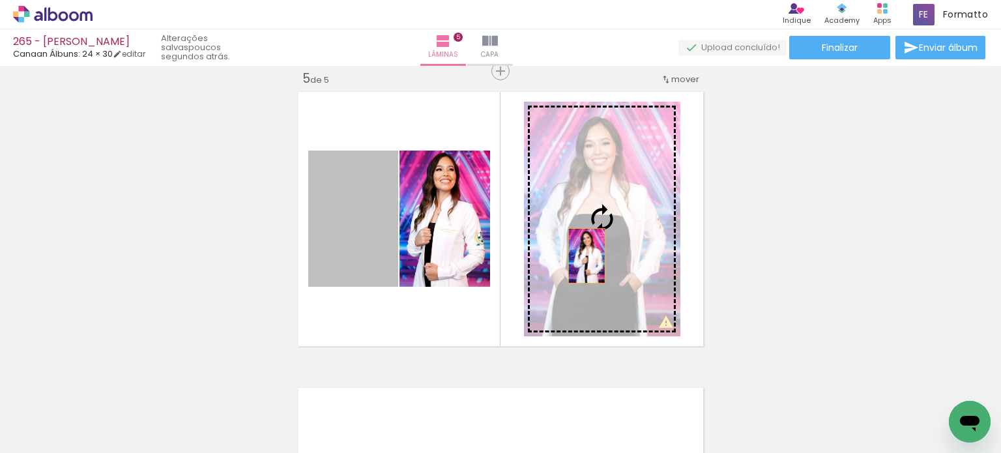
drag, startPoint x: 358, startPoint y: 242, endPoint x: 581, endPoint y: 255, distance: 223.2
click at [0, 0] on slot at bounding box center [0, 0] width 0 height 0
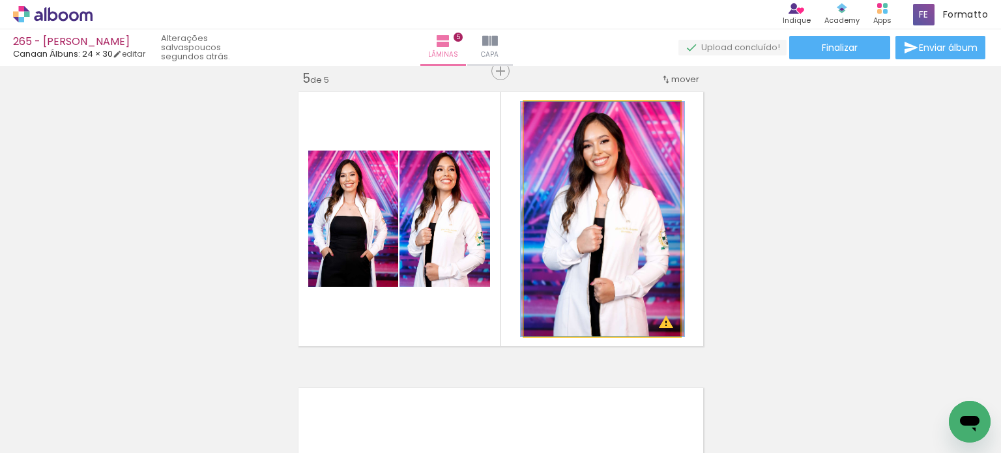
drag, startPoint x: 568, startPoint y: 229, endPoint x: 569, endPoint y: 206, distance: 22.8
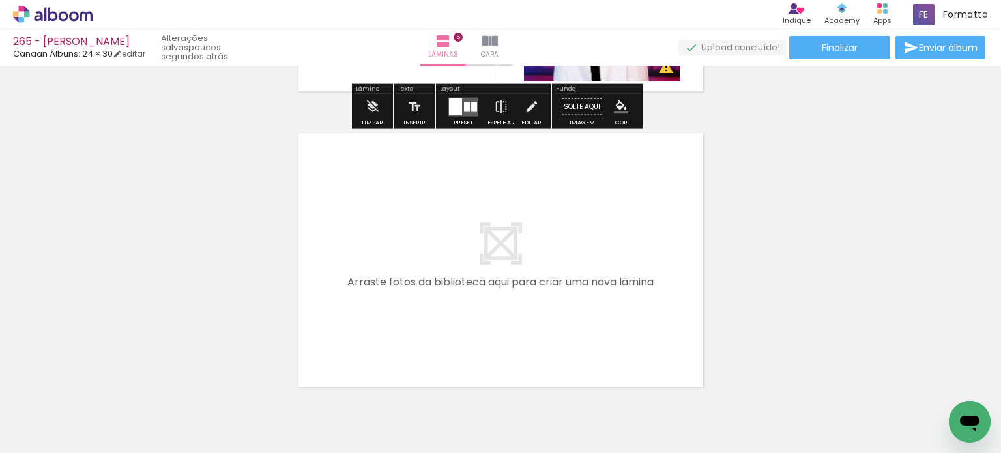
scroll to position [1519, 0]
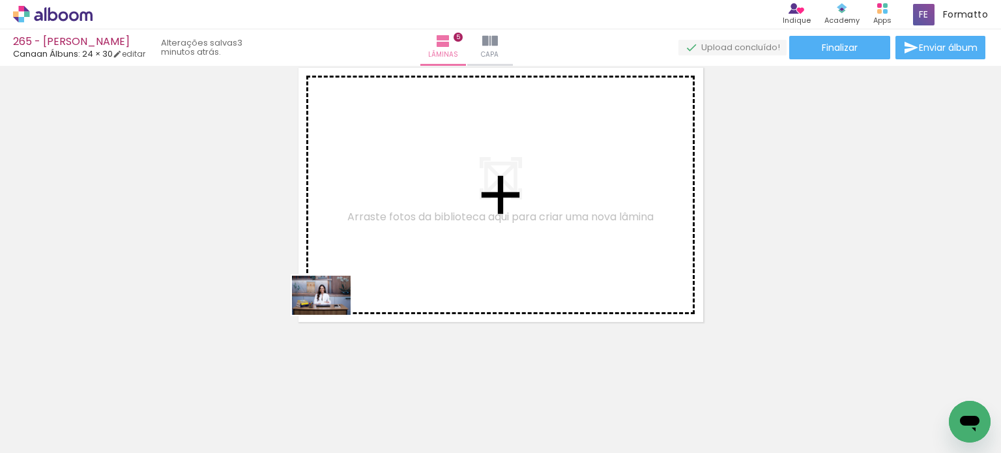
drag, startPoint x: 280, startPoint y: 403, endPoint x: 318, endPoint y: 405, distance: 37.8
click at [349, 283] on quentale-workspace at bounding box center [500, 226] width 1001 height 453
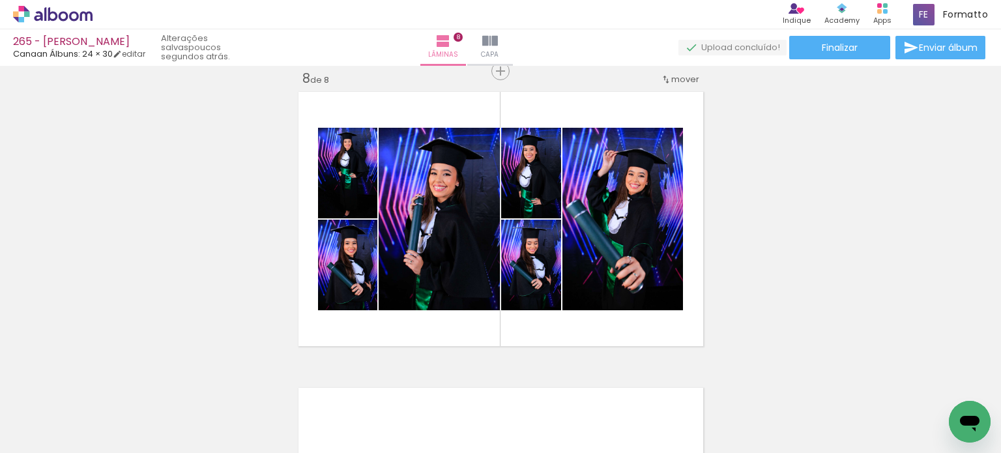
scroll to position [0, 7106]
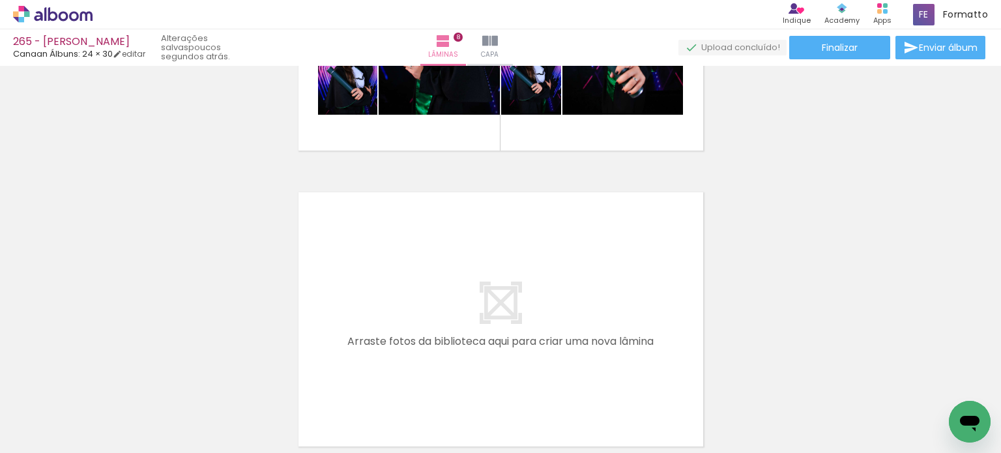
scroll to position [0, 6793]
drag, startPoint x: 433, startPoint y: 405, endPoint x: 449, endPoint y: 328, distance: 79.1
click at [449, 328] on quentale-workspace at bounding box center [500, 226] width 1001 height 453
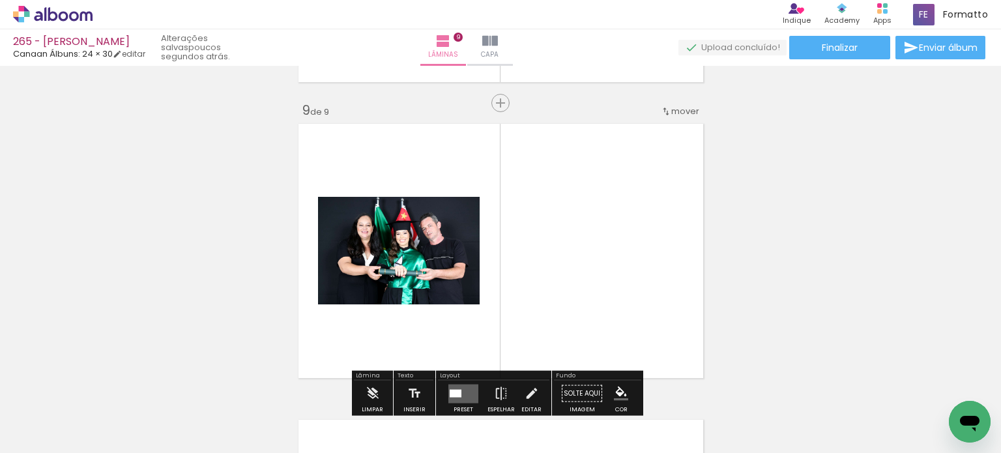
scroll to position [2382, 0]
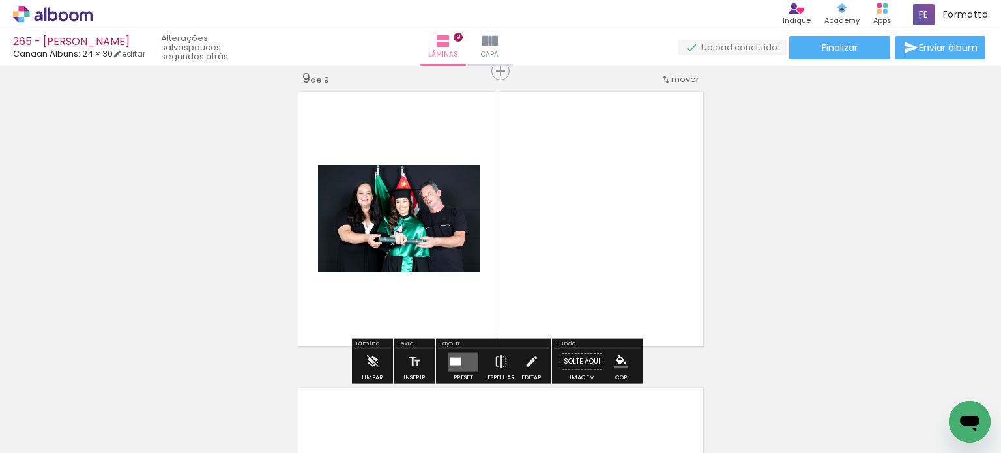
drag, startPoint x: 637, startPoint y: 404, endPoint x: 631, endPoint y: 335, distance: 69.3
click at [615, 283] on quentale-workspace at bounding box center [500, 226] width 1001 height 453
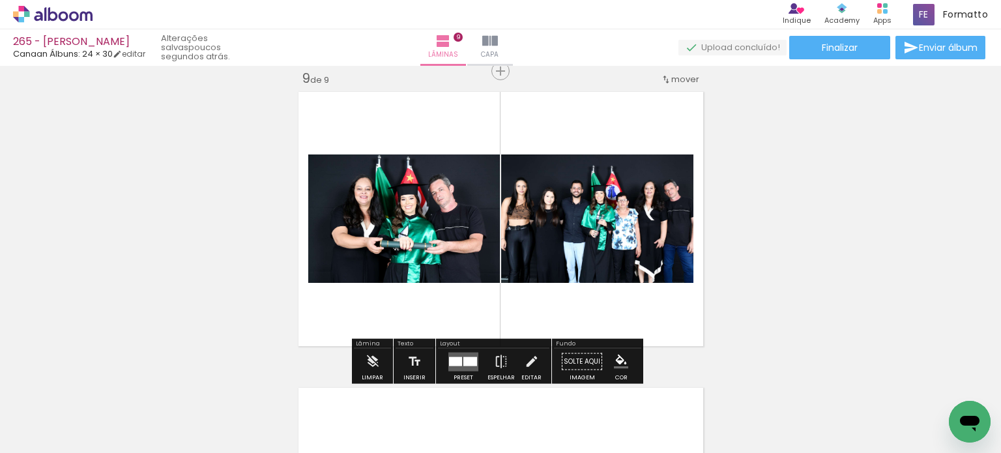
drag, startPoint x: 701, startPoint y: 408, endPoint x: 625, endPoint y: 289, distance: 141.2
click at [626, 290] on quentale-workspace at bounding box center [500, 226] width 1001 height 453
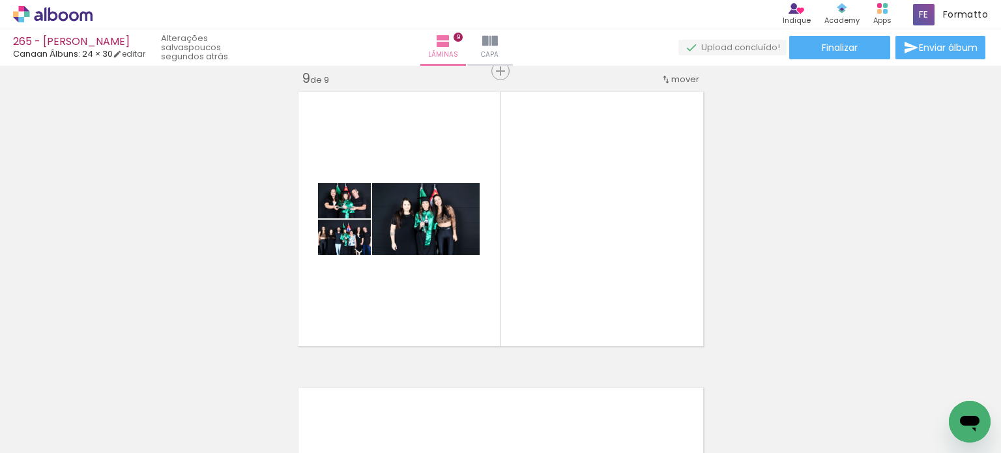
scroll to position [0, 6916]
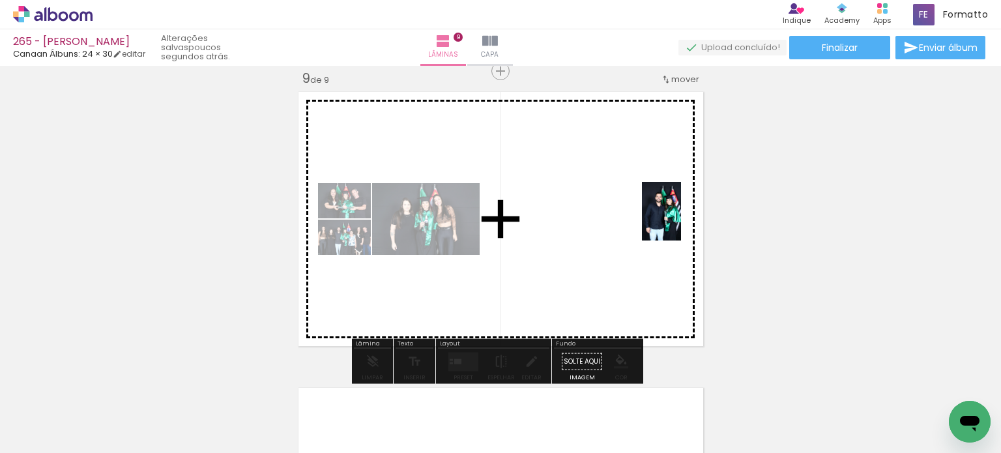
drag, startPoint x: 813, startPoint y: 408, endPoint x: 668, endPoint y: 235, distance: 225.6
click at [675, 218] on quentale-workspace at bounding box center [500, 226] width 1001 height 453
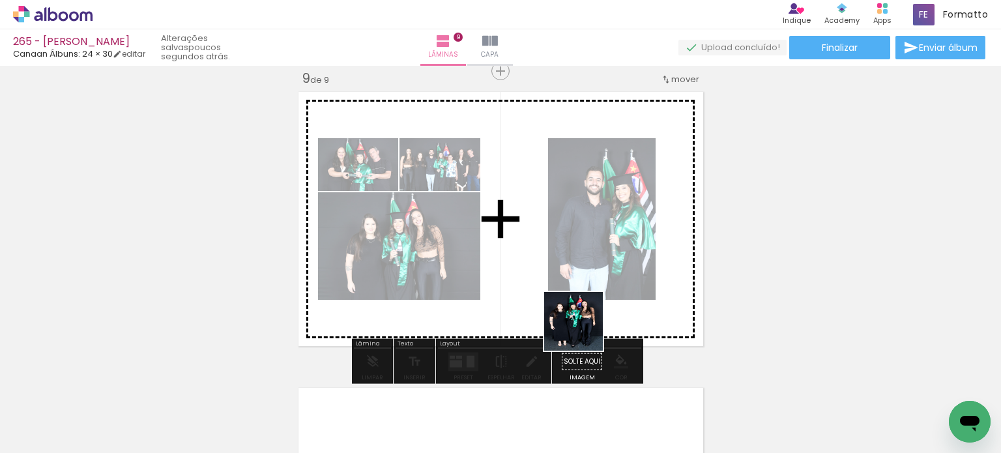
drag, startPoint x: 591, startPoint y: 385, endPoint x: 549, endPoint y: 322, distance: 75.7
click at [566, 249] on quentale-workspace at bounding box center [500, 226] width 1001 height 453
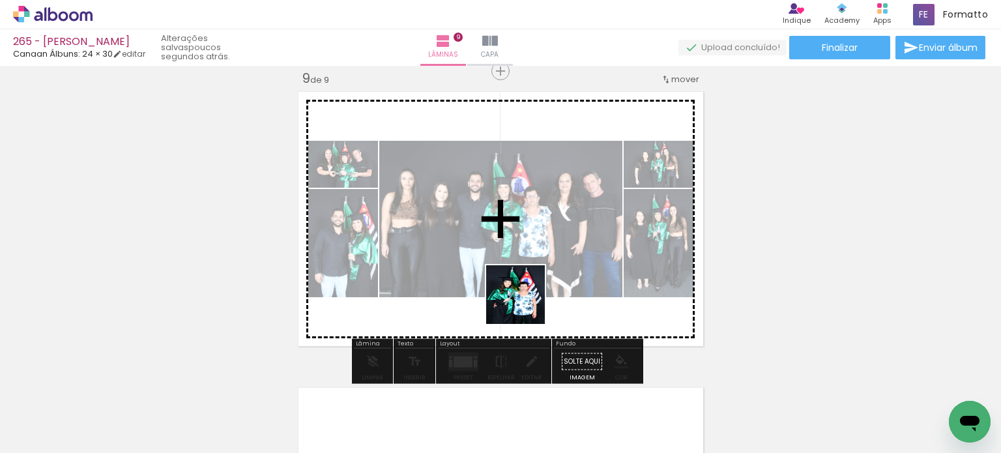
drag, startPoint x: 526, startPoint y: 395, endPoint x: 517, endPoint y: 267, distance: 128.7
click at [517, 267] on quentale-workspace at bounding box center [500, 226] width 1001 height 453
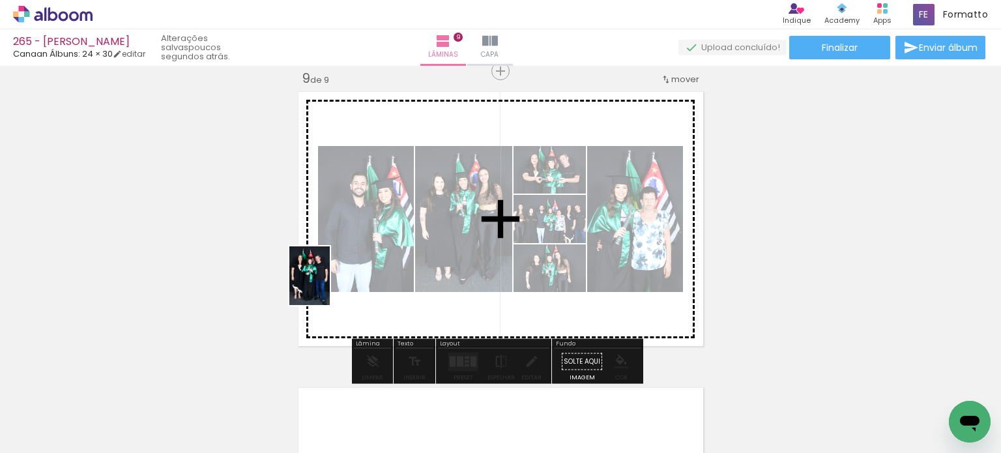
drag, startPoint x: 227, startPoint y: 401, endPoint x: 340, endPoint y: 283, distance: 163.1
click at [340, 283] on quentale-workspace at bounding box center [500, 226] width 1001 height 453
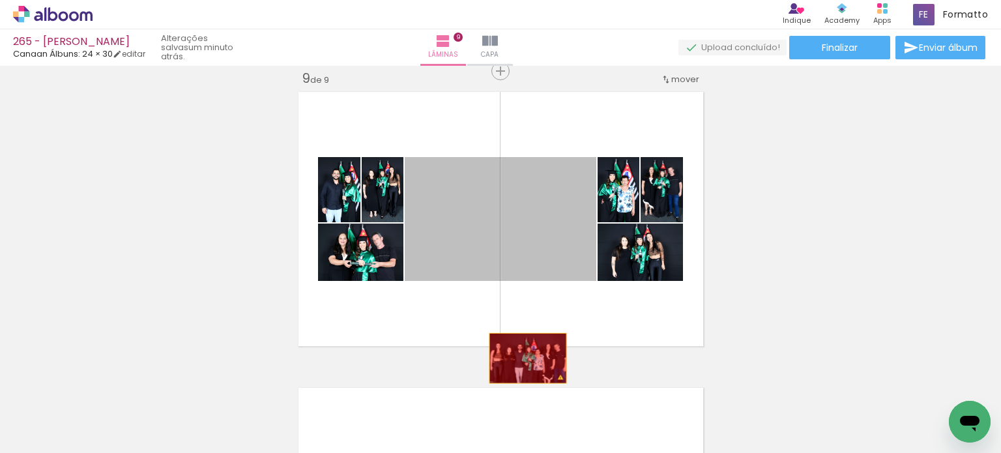
drag, startPoint x: 520, startPoint y: 223, endPoint x: 524, endPoint y: 328, distance: 104.3
click at [524, 397] on quentale-workspace at bounding box center [500, 226] width 1001 height 453
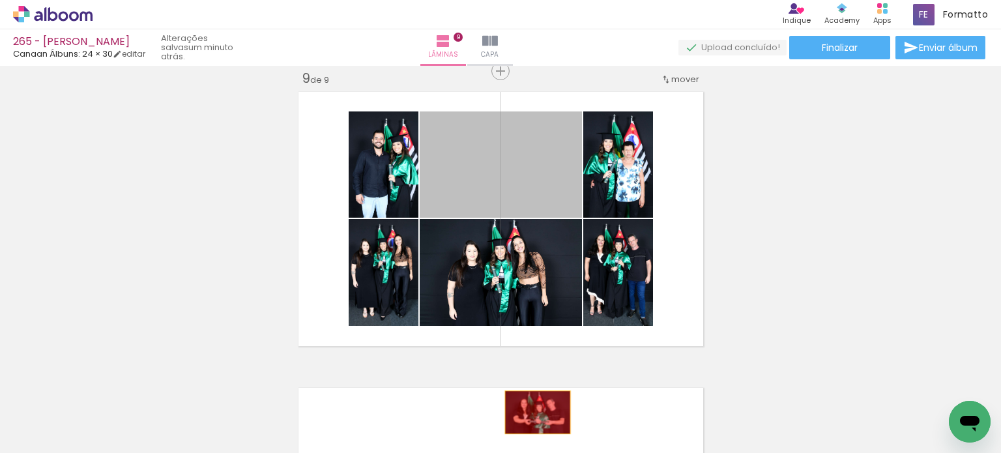
drag, startPoint x: 528, startPoint y: 182, endPoint x: 532, endPoint y: 412, distance: 229.4
click at [532, 412] on quentale-workspace at bounding box center [500, 226] width 1001 height 453
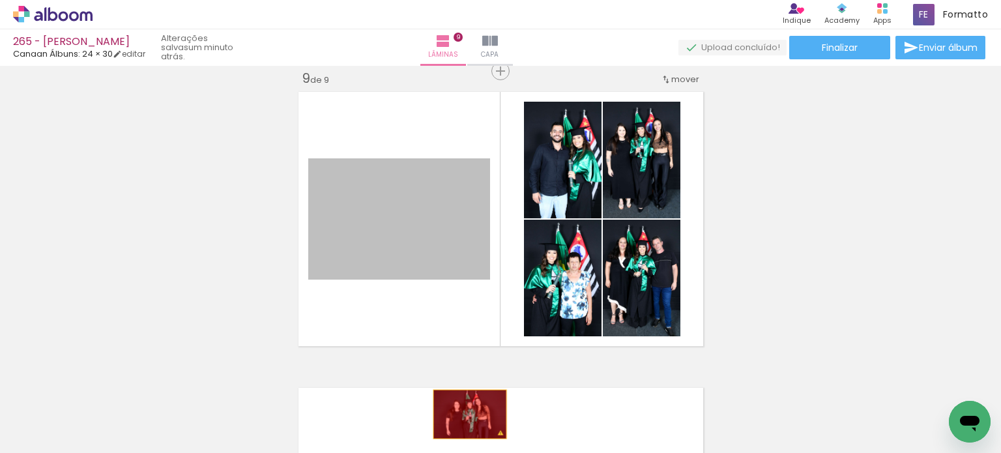
drag, startPoint x: 438, startPoint y: 212, endPoint x: 464, endPoint y: 418, distance: 207.6
click at [464, 418] on quentale-workspace at bounding box center [500, 226] width 1001 height 453
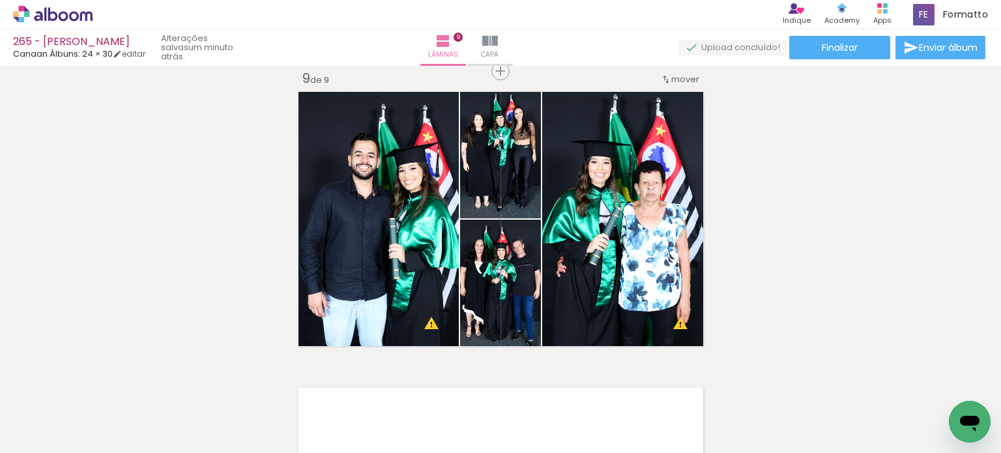
scroll to position [0, 6618]
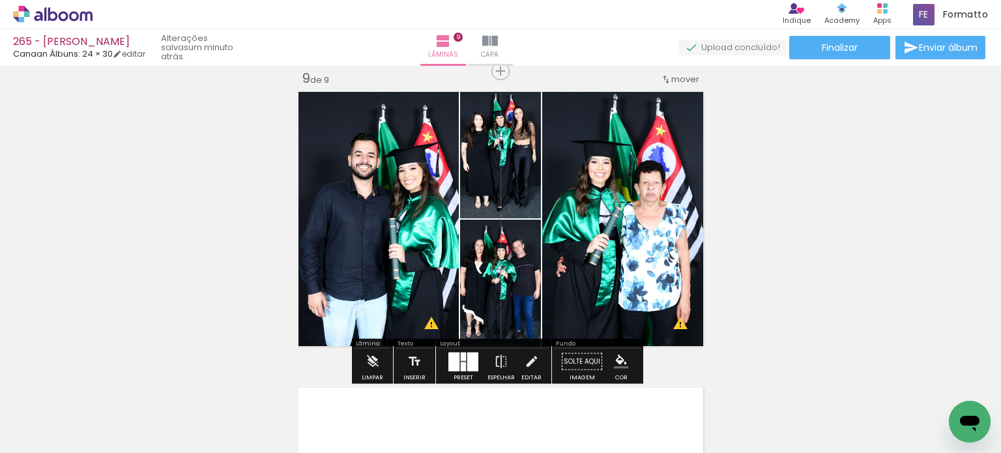
click at [455, 361] on div at bounding box center [453, 361] width 11 height 19
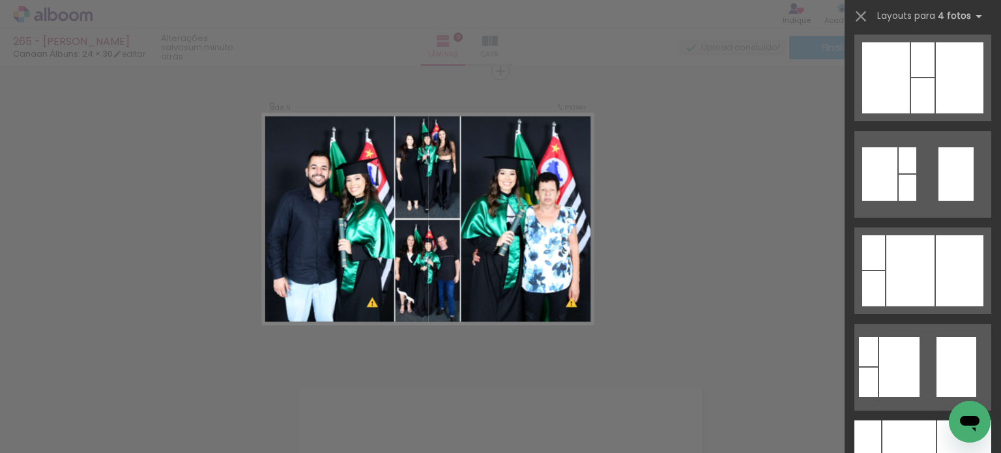
scroll to position [456, 0]
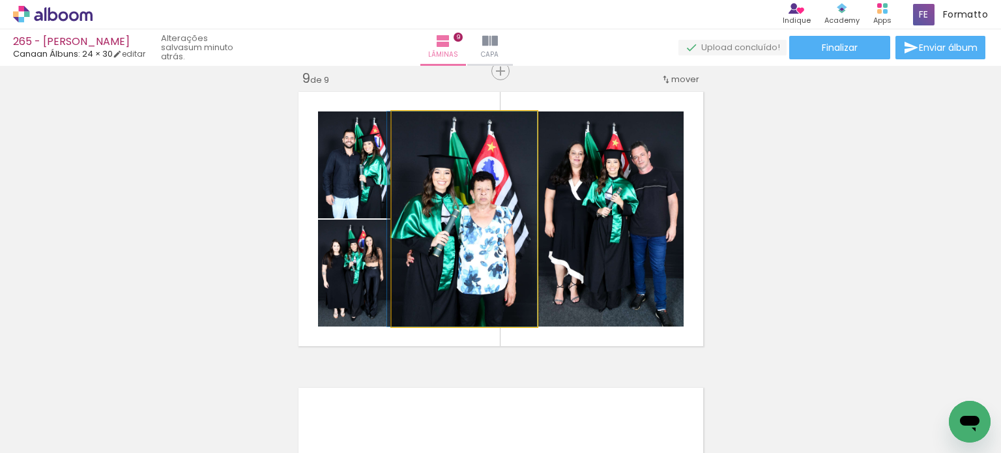
drag, startPoint x: 485, startPoint y: 179, endPoint x: 466, endPoint y: 174, distance: 19.0
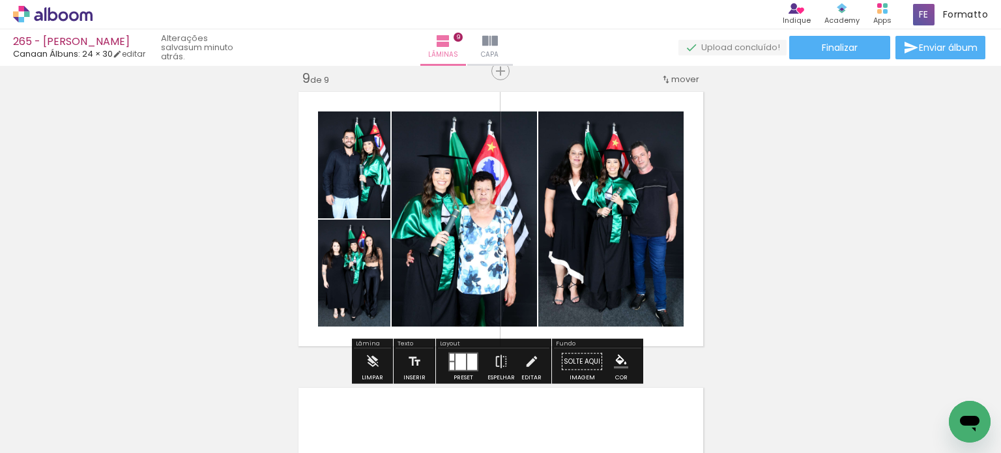
click at [462, 360] on div at bounding box center [460, 361] width 10 height 16
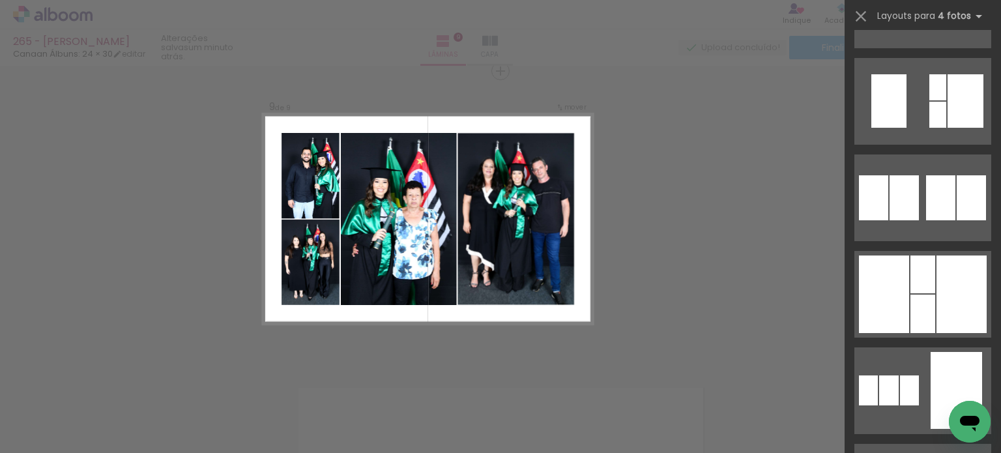
scroll to position [1360, 0]
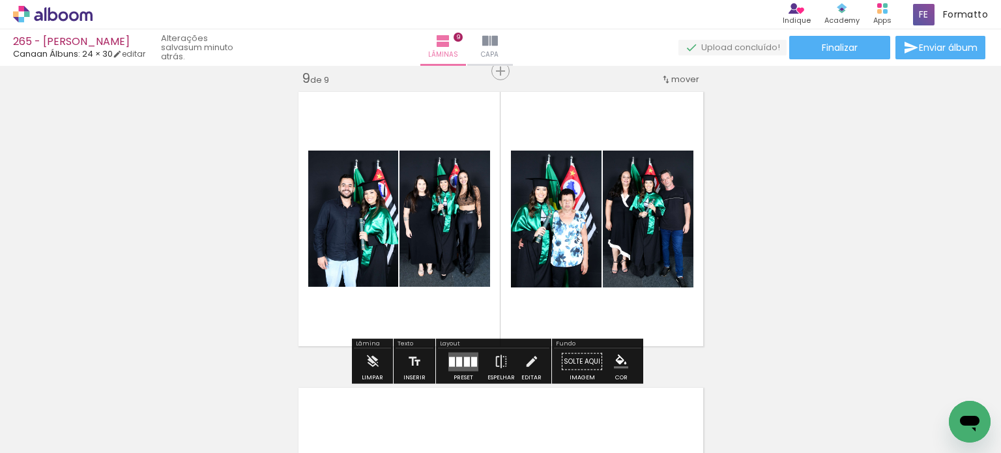
click at [464, 358] on div at bounding box center [467, 361] width 6 height 10
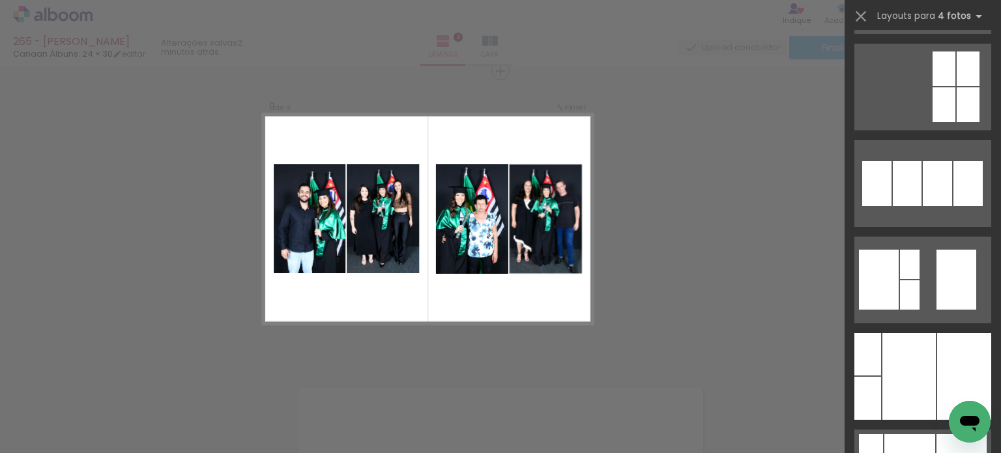
scroll to position [2033, 0]
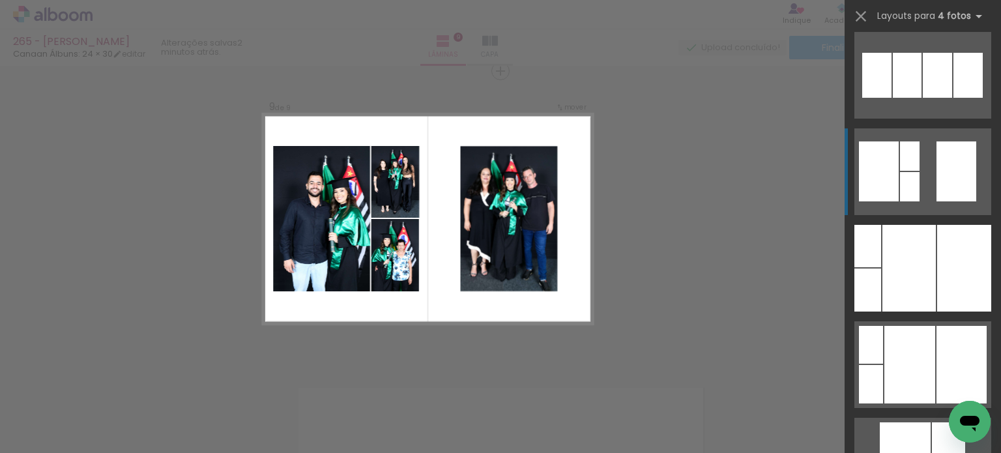
click at [975, 418] on quentale-layouter at bounding box center [922, 461] width 137 height 87
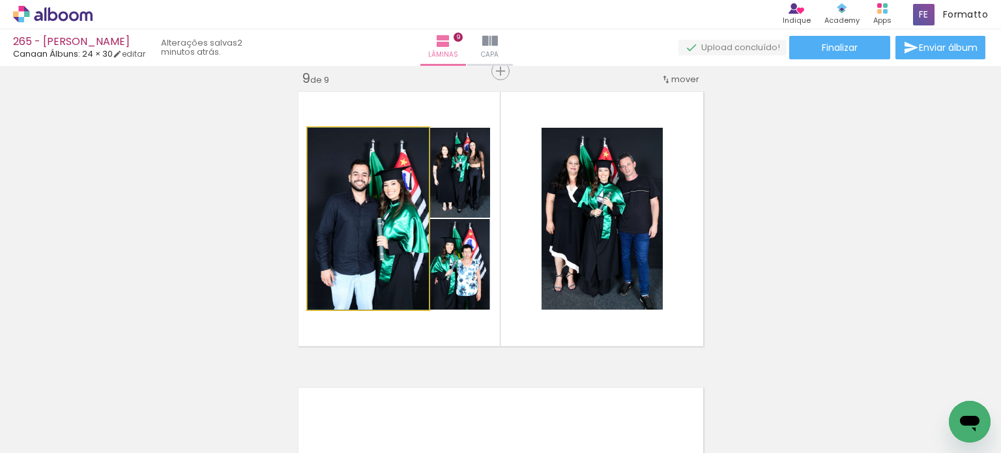
drag, startPoint x: 362, startPoint y: 206, endPoint x: 354, endPoint y: 203, distance: 8.2
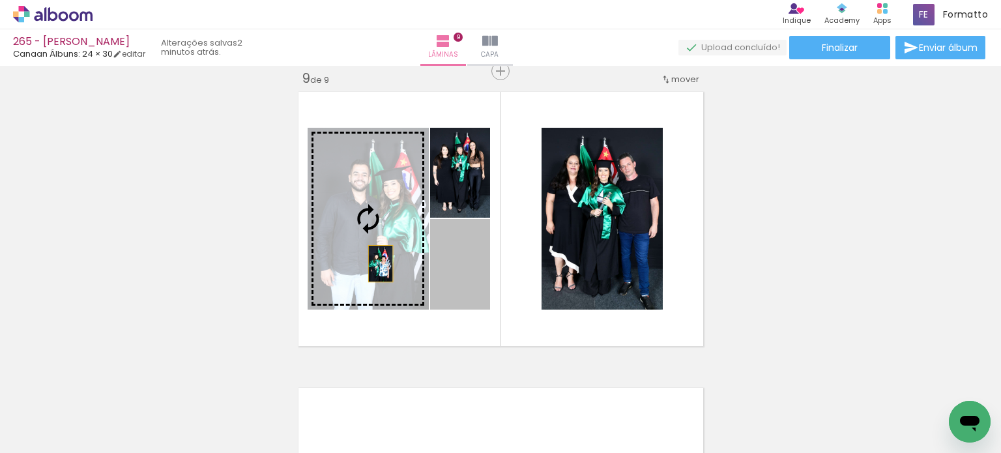
drag, startPoint x: 476, startPoint y: 283, endPoint x: 375, endPoint y: 263, distance: 103.7
click at [0, 0] on slot at bounding box center [0, 0] width 0 height 0
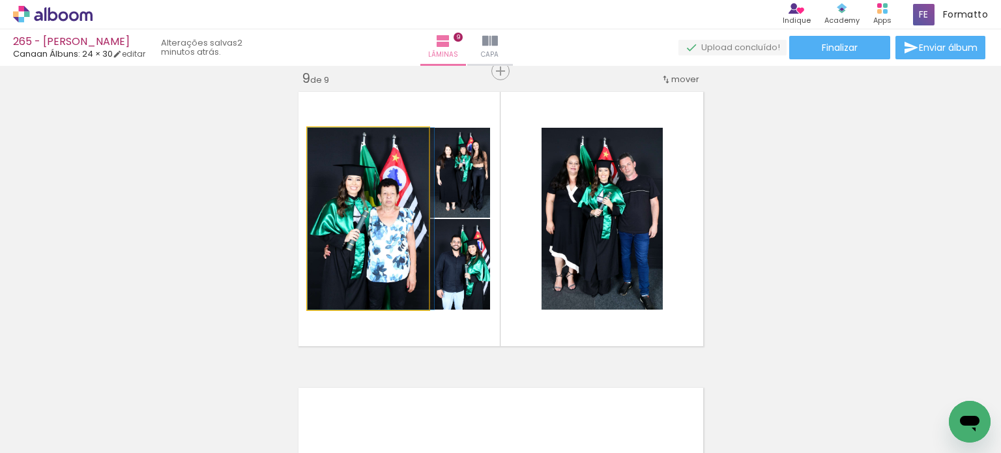
drag, startPoint x: 384, startPoint y: 226, endPoint x: 397, endPoint y: 226, distance: 12.4
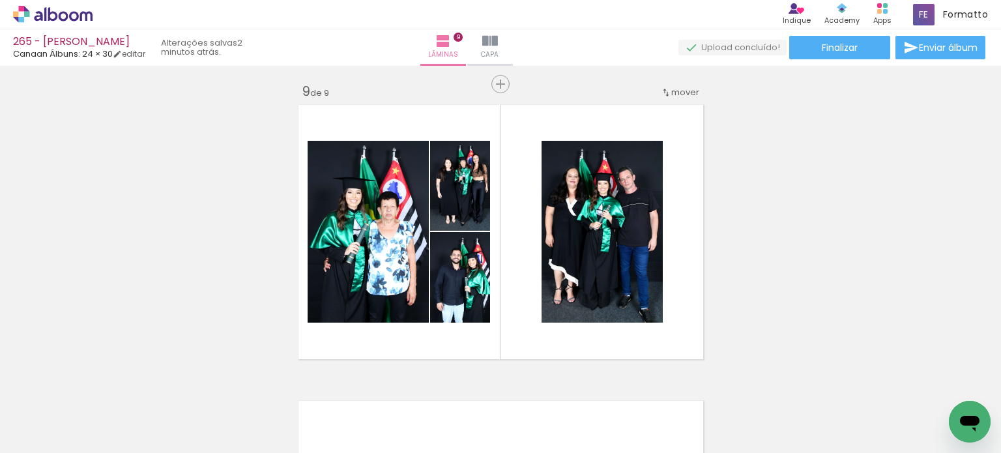
scroll to position [2377, 0]
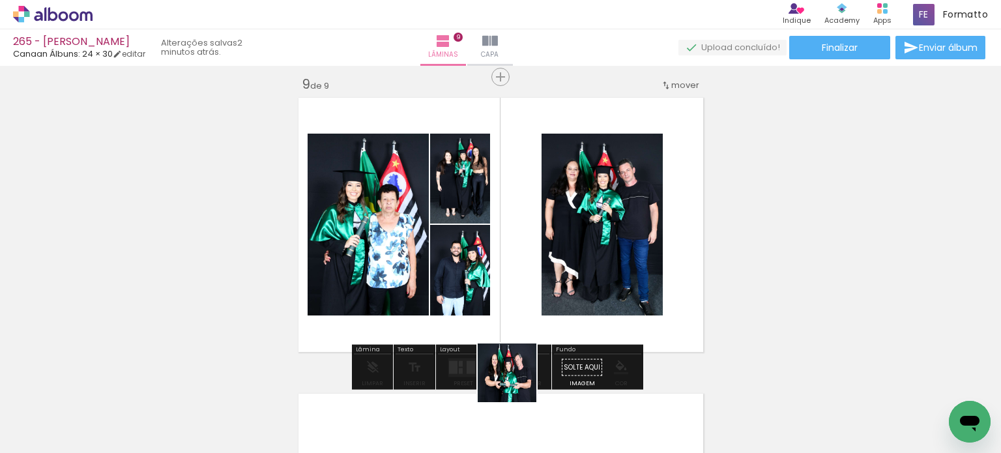
drag, startPoint x: 517, startPoint y: 382, endPoint x: 530, endPoint y: 309, distance: 74.1
click at [530, 309] on quentale-workspace at bounding box center [500, 226] width 1001 height 453
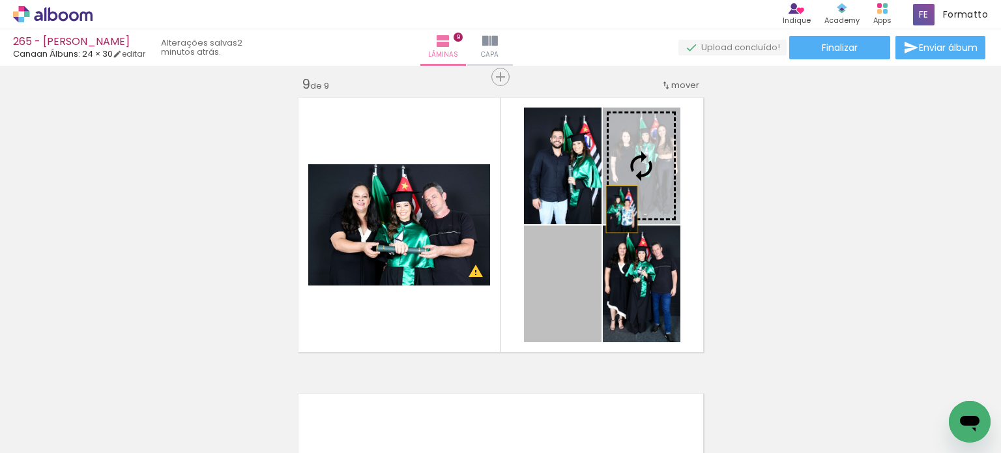
drag, startPoint x: 576, startPoint y: 293, endPoint x: 616, endPoint y: 208, distance: 94.4
click at [0, 0] on slot at bounding box center [0, 0] width 0 height 0
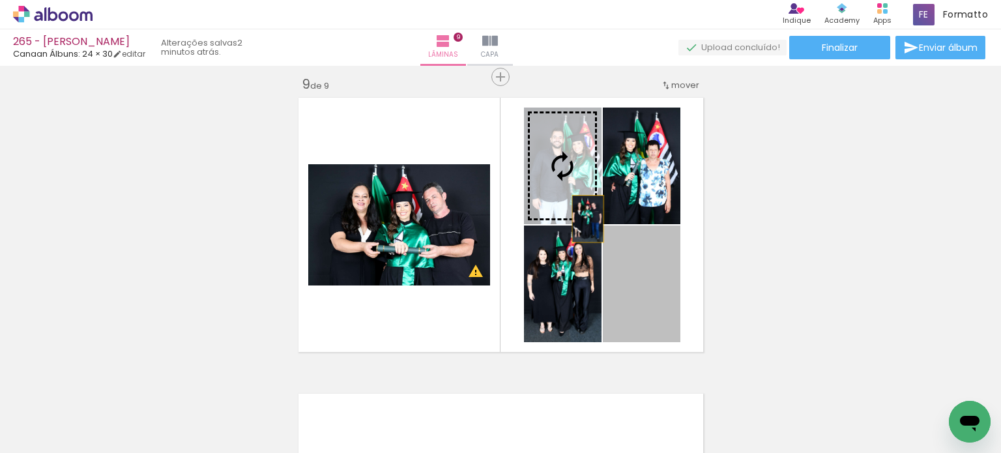
drag, startPoint x: 636, startPoint y: 307, endPoint x: 562, endPoint y: 184, distance: 143.5
click at [0, 0] on slot at bounding box center [0, 0] width 0 height 0
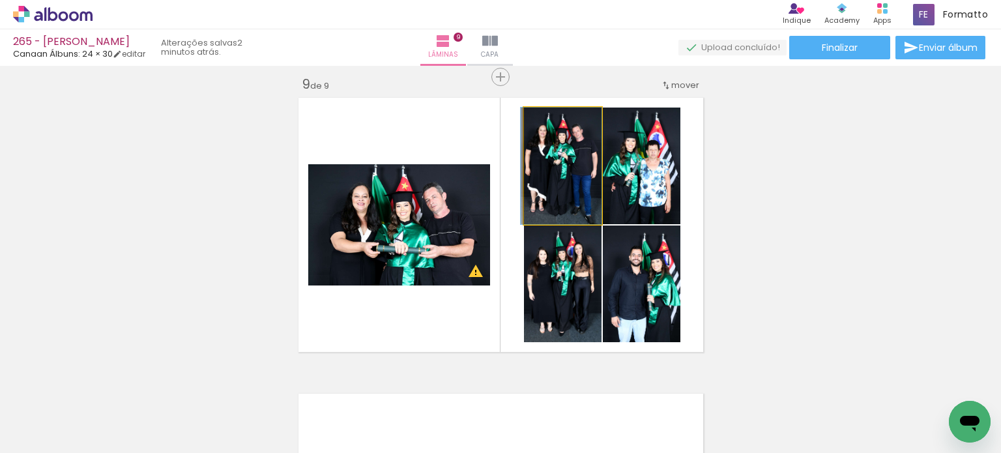
drag, startPoint x: 578, startPoint y: 197, endPoint x: 575, endPoint y: 190, distance: 7.6
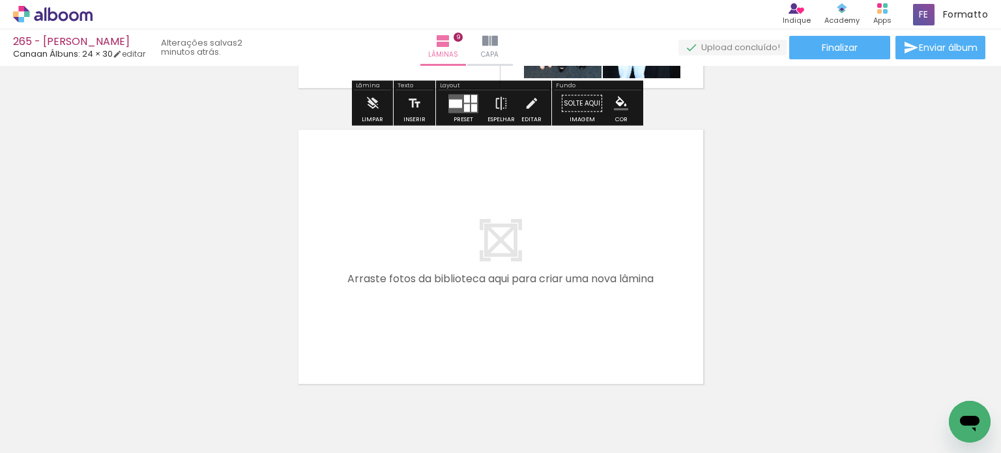
scroll to position [2702, 0]
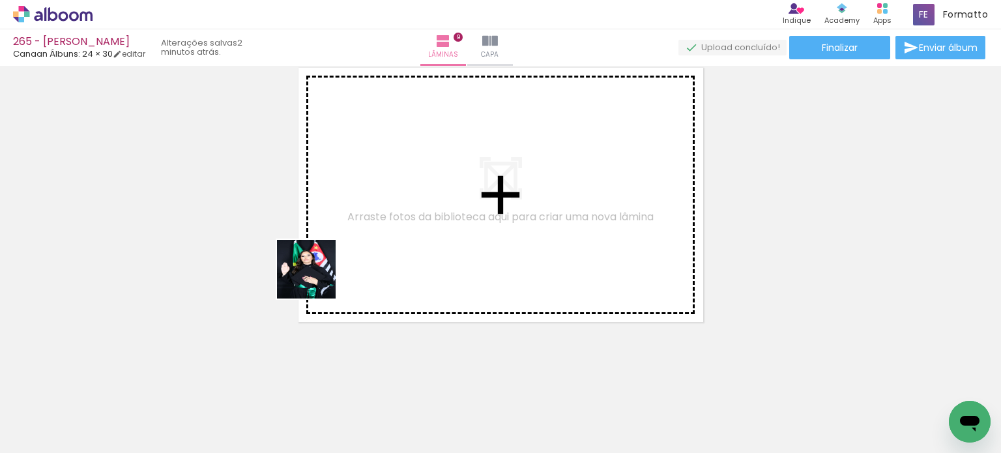
drag, startPoint x: 169, startPoint y: 403, endPoint x: 316, endPoint y: 278, distance: 192.3
click at [316, 278] on quentale-workspace at bounding box center [500, 226] width 1001 height 453
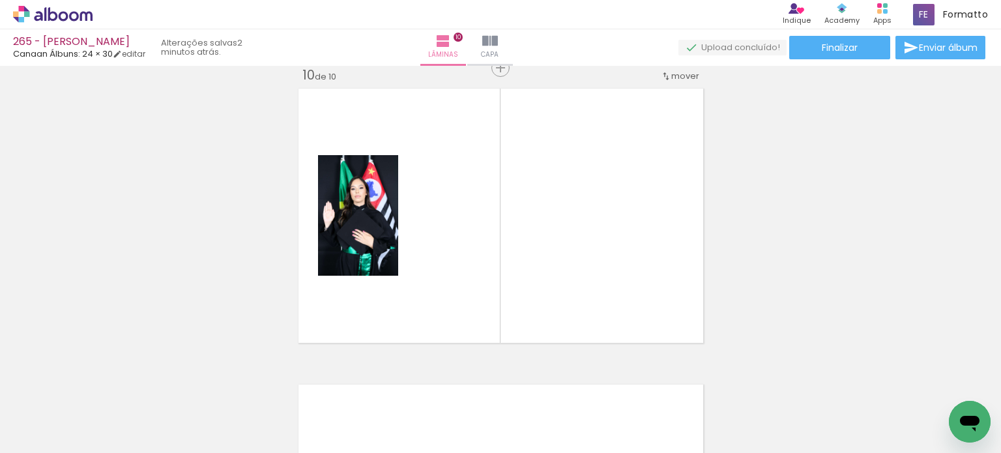
scroll to position [2678, 0]
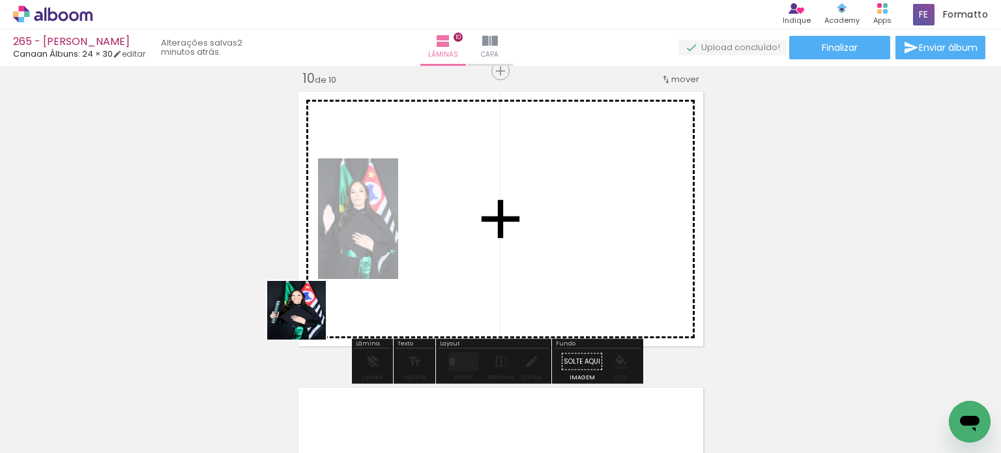
drag, startPoint x: 165, startPoint y: 407, endPoint x: 363, endPoint y: 281, distance: 234.0
click at [363, 281] on quentale-workspace at bounding box center [500, 226] width 1001 height 453
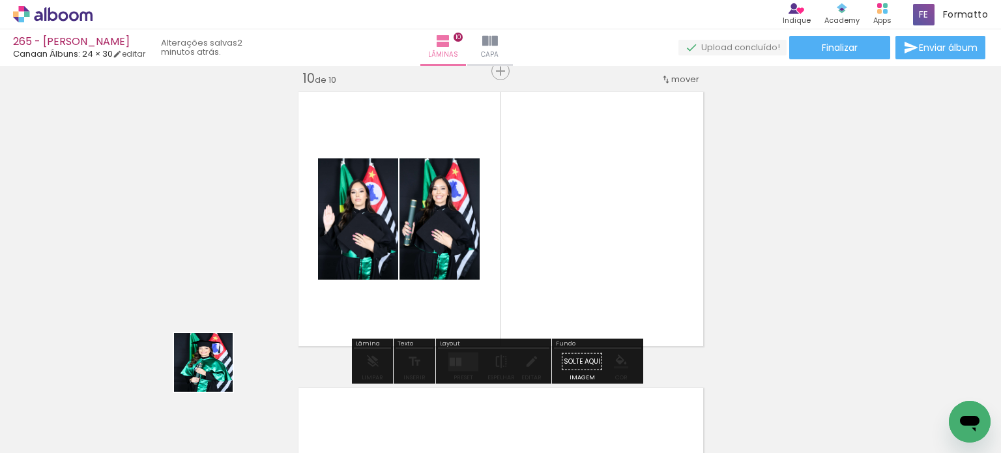
drag, startPoint x: 164, startPoint y: 399, endPoint x: 319, endPoint y: 316, distance: 176.6
click at [356, 281] on quentale-workspace at bounding box center [500, 226] width 1001 height 453
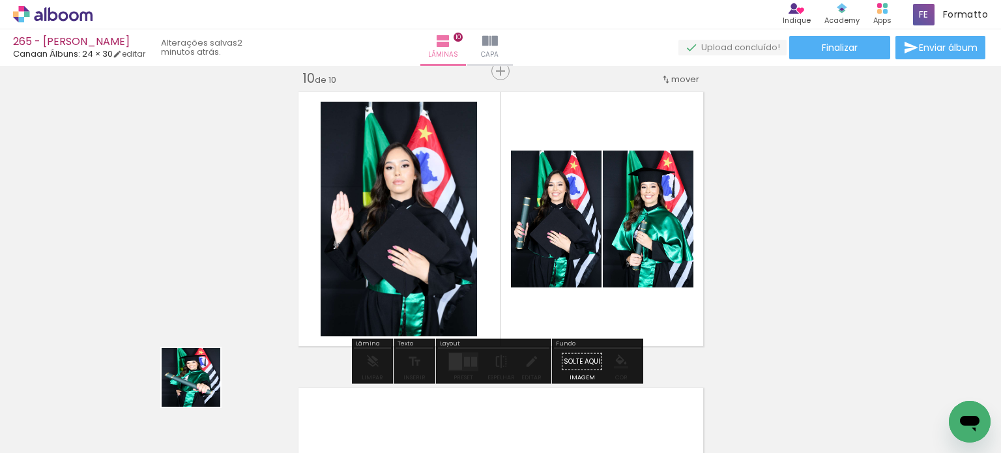
drag, startPoint x: 160, startPoint y: 412, endPoint x: 262, endPoint y: 371, distance: 110.2
click at [367, 281] on quentale-workspace at bounding box center [500, 226] width 1001 height 453
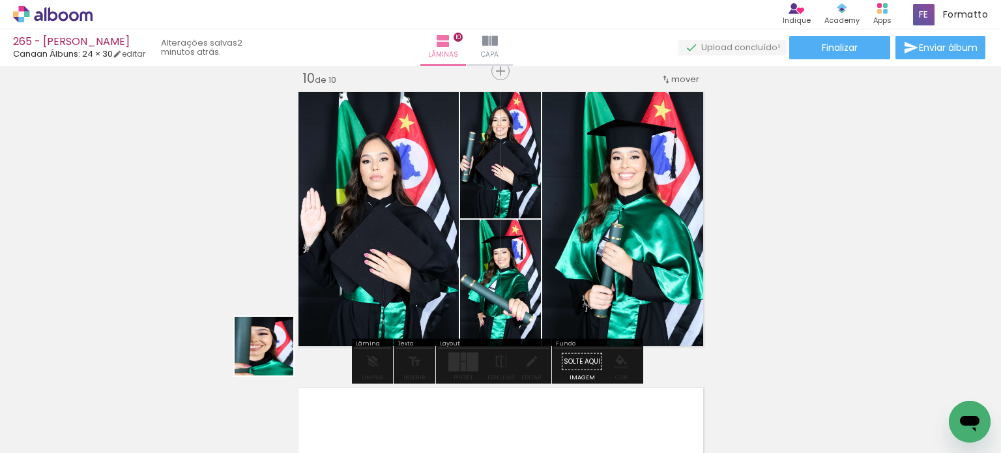
drag, startPoint x: 167, startPoint y: 412, endPoint x: 216, endPoint y: 7, distance: 408.2
click at [392, 280] on quentale-workspace at bounding box center [500, 226] width 1001 height 453
